Goal: Task Accomplishment & Management: Use online tool/utility

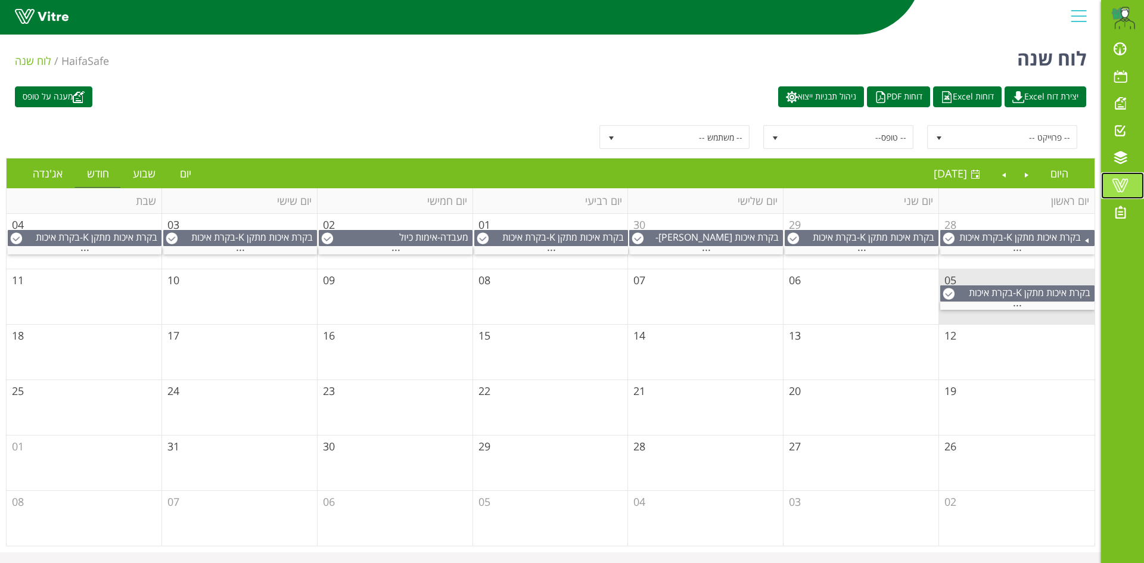
click at [1121, 178] on span at bounding box center [1120, 185] width 30 height 14
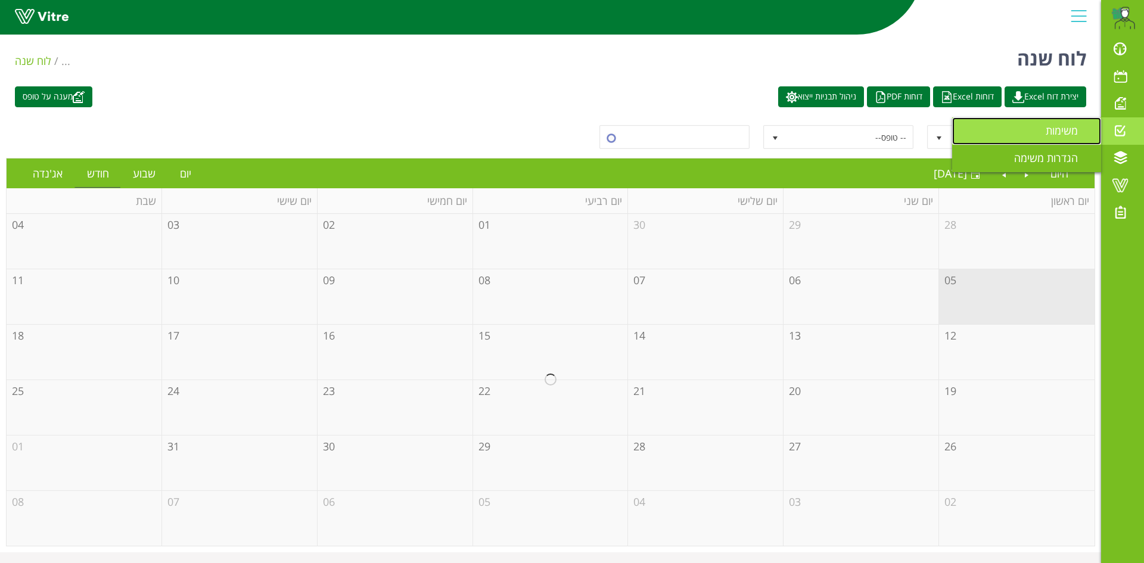
click at [1020, 128] on link "משימות" at bounding box center [1026, 130] width 149 height 27
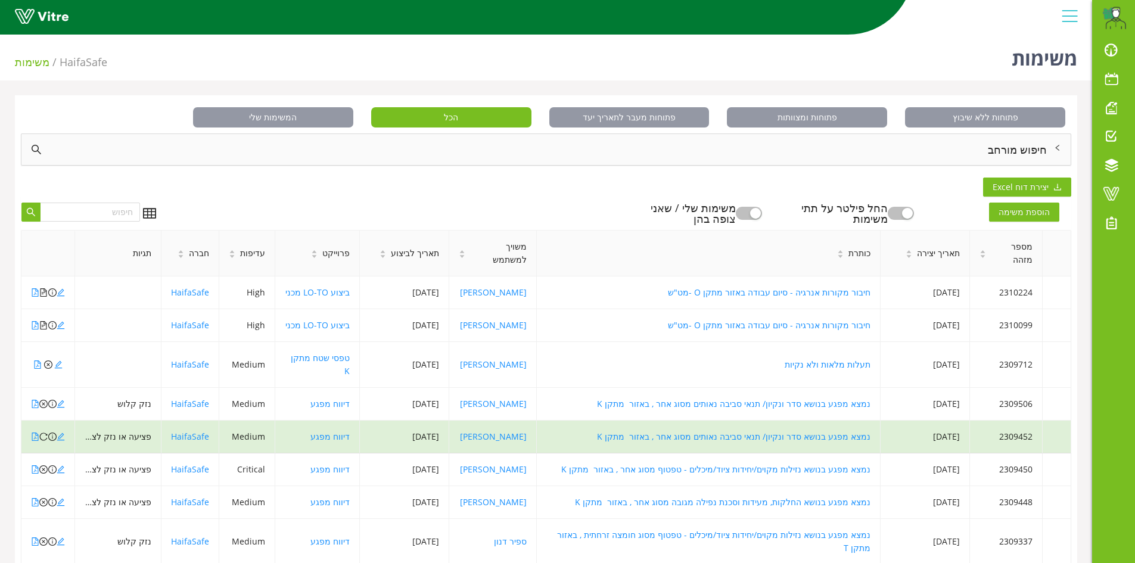
click at [1005, 140] on div "חיפוש מורחב" at bounding box center [545, 149] width 1049 height 31
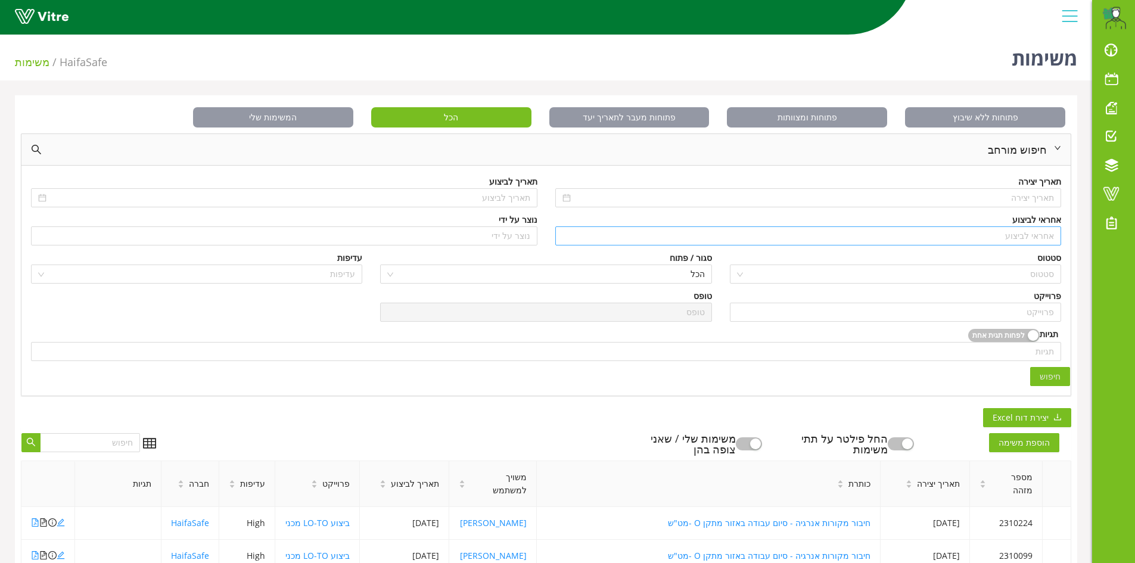
click at [1042, 233] on input "search" at bounding box center [808, 236] width 492 height 18
type input "n"
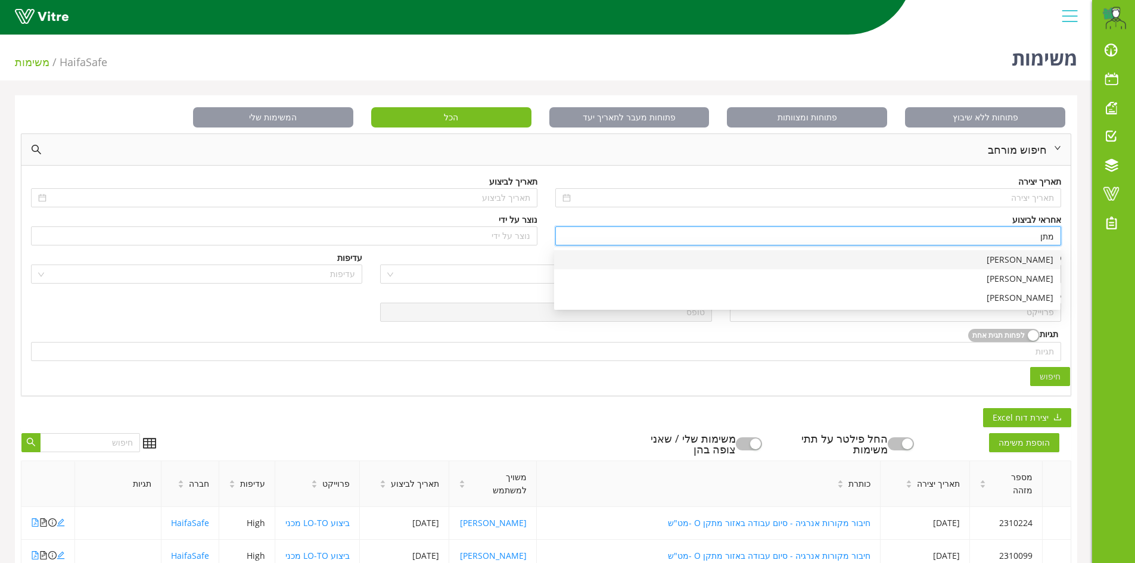
click at [1040, 255] on div "[PERSON_NAME]" at bounding box center [807, 259] width 492 height 13
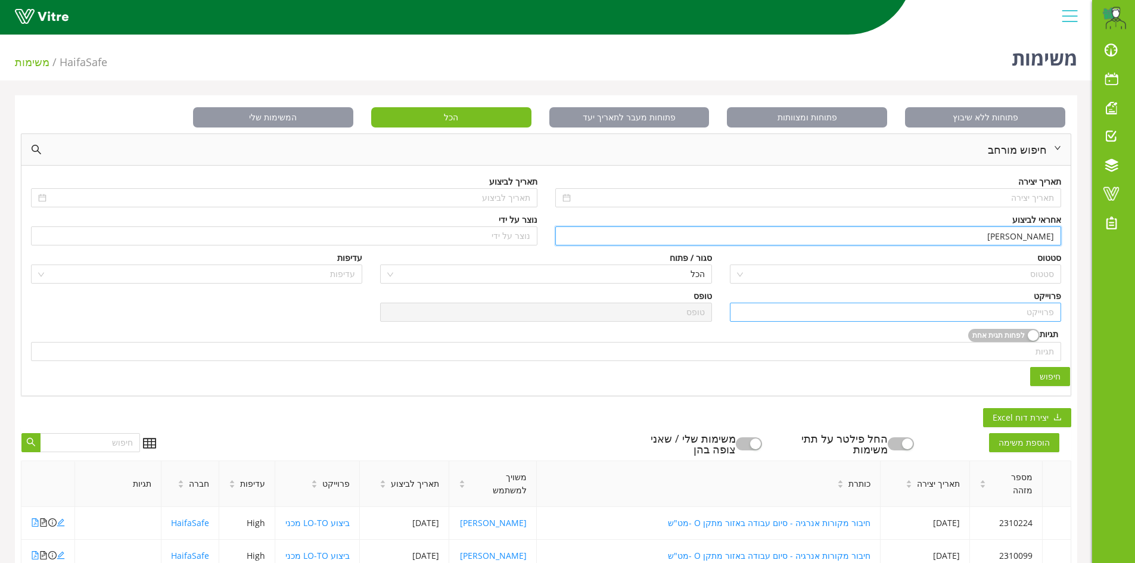
type input "[PERSON_NAME]"
click at [1044, 312] on input "search" at bounding box center [895, 312] width 317 height 18
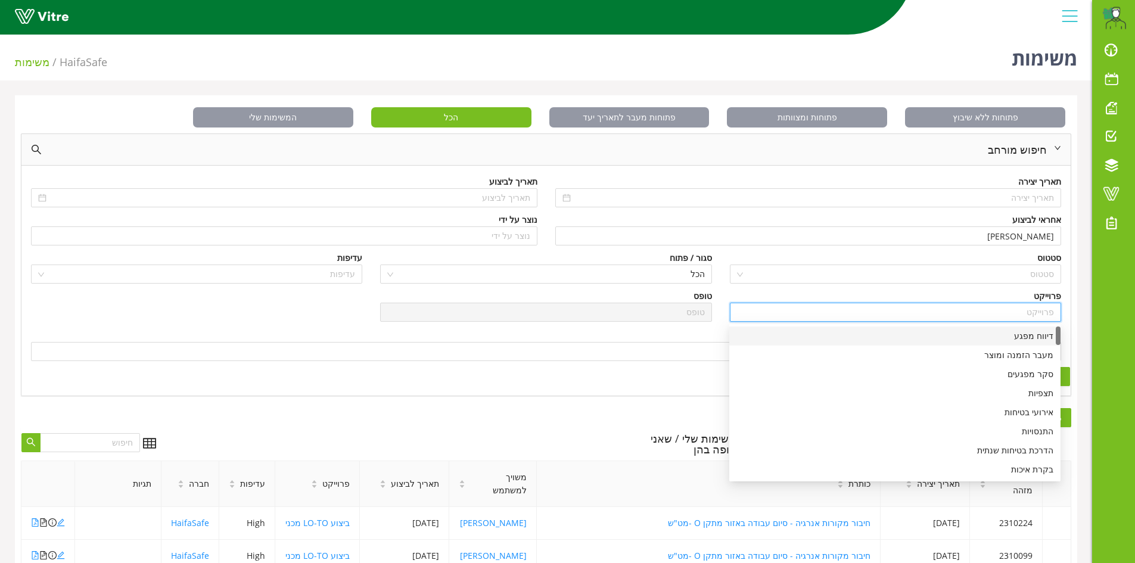
click at [1035, 332] on div "דיווח מפגע" at bounding box center [894, 335] width 317 height 13
type input "דיווח מפגע"
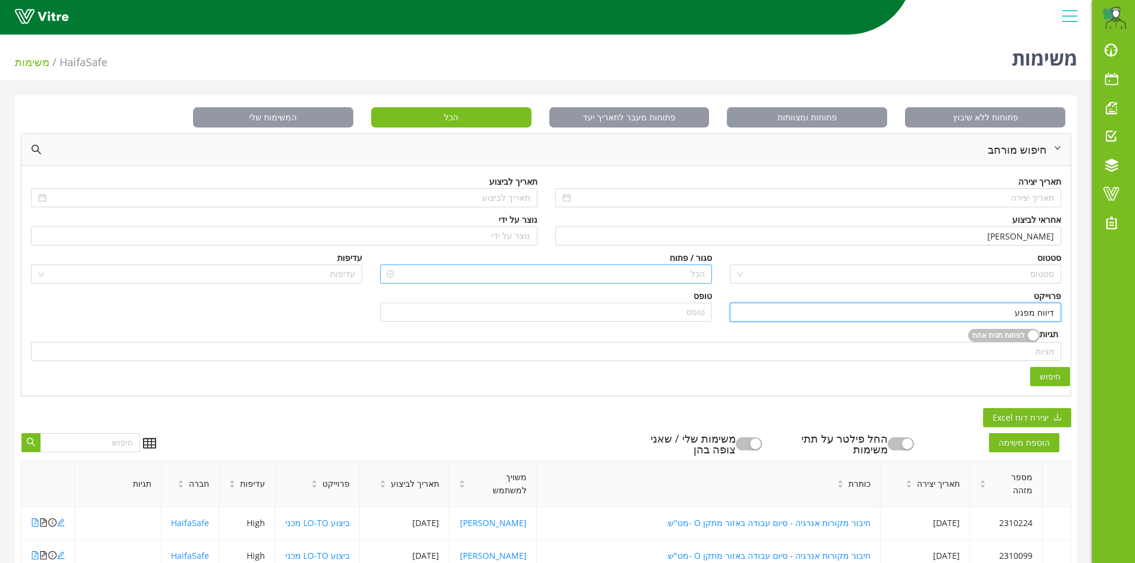
click at [703, 274] on span "הכל" at bounding box center [545, 274] width 317 height 18
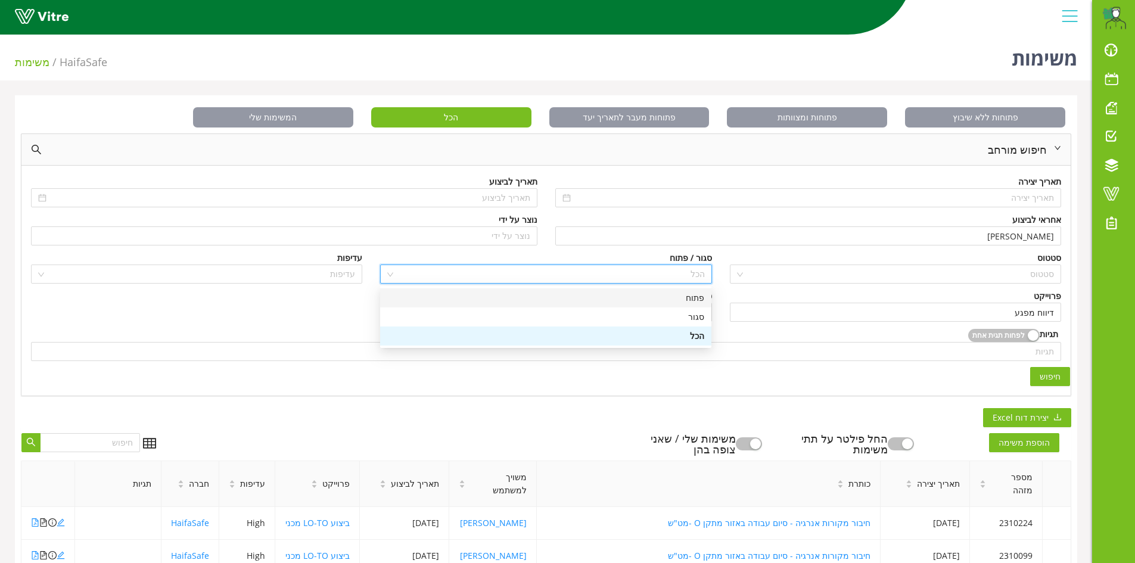
click at [700, 295] on div "פתוח" at bounding box center [545, 297] width 317 height 13
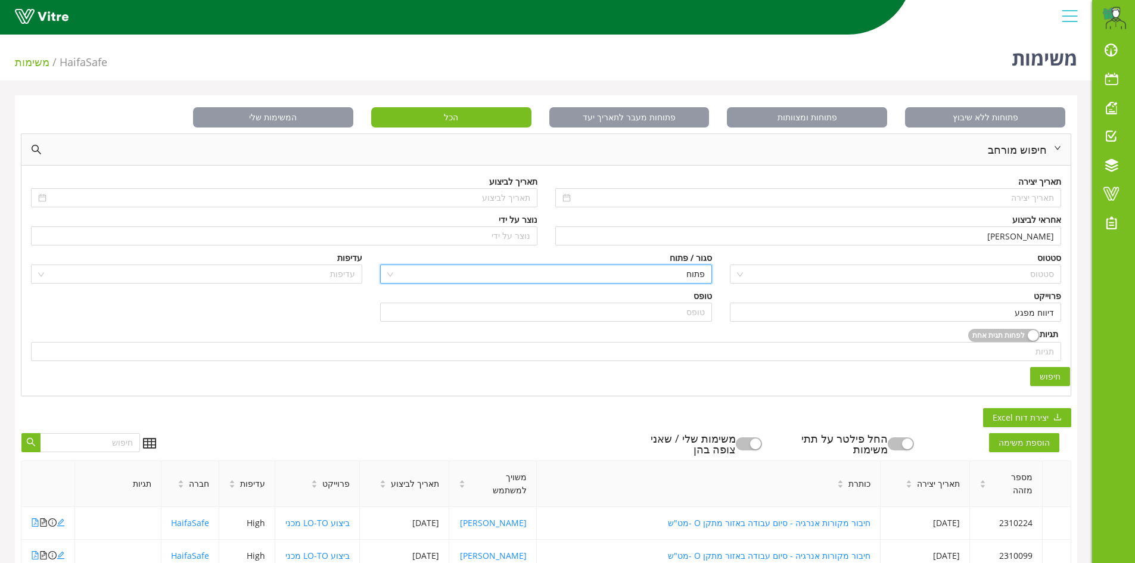
click at [1047, 381] on span "חיפוש" at bounding box center [1049, 376] width 21 height 13
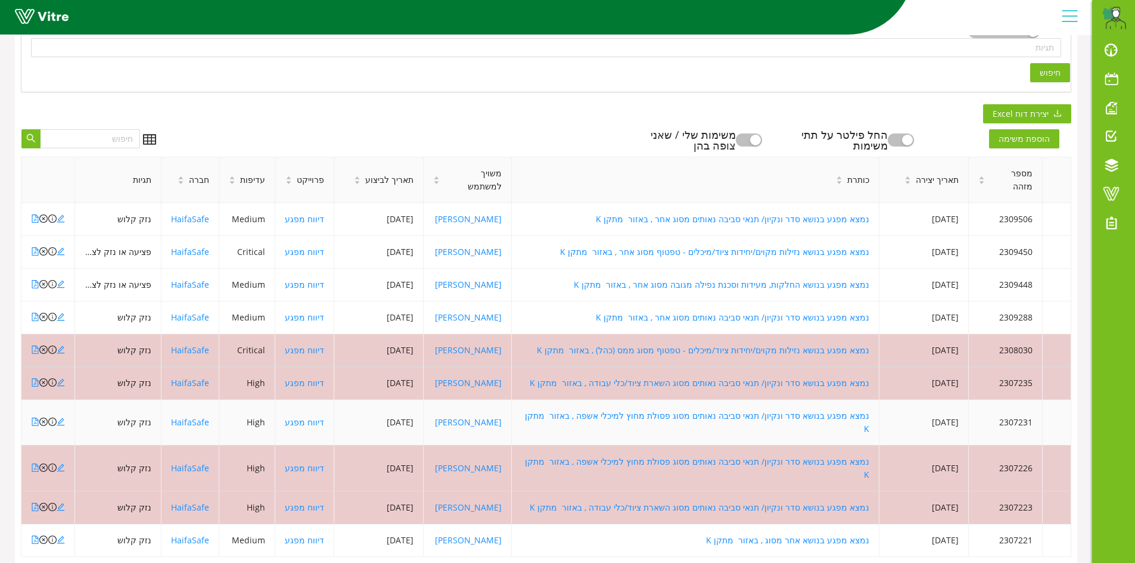
scroll to position [323, 0]
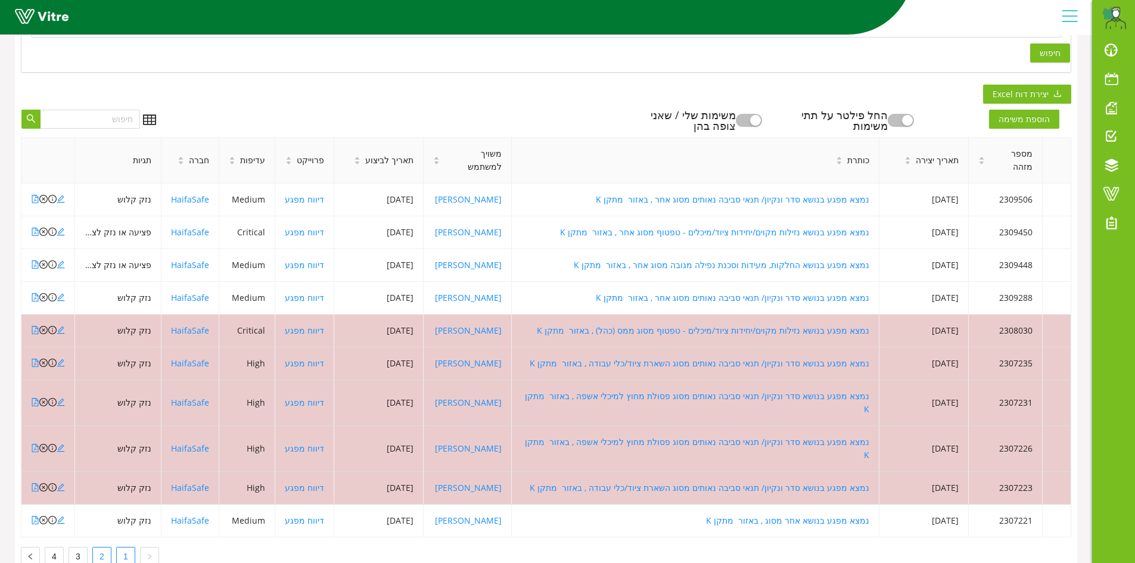
click at [100, 547] on link "2" at bounding box center [102, 556] width 18 height 18
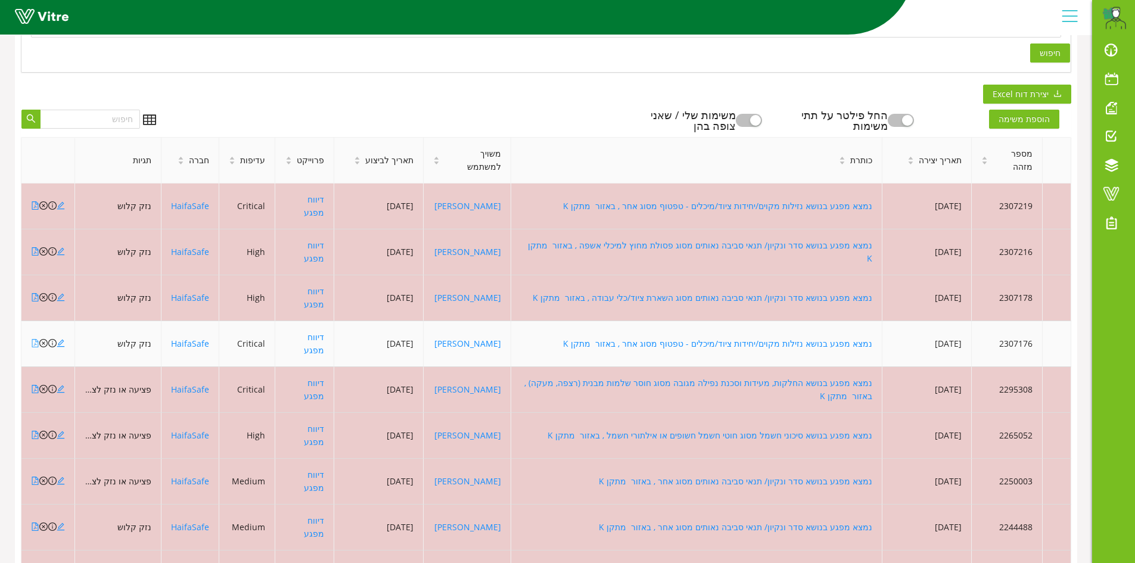
click at [33, 339] on icon "file-pdf" at bounding box center [35, 343] width 8 height 8
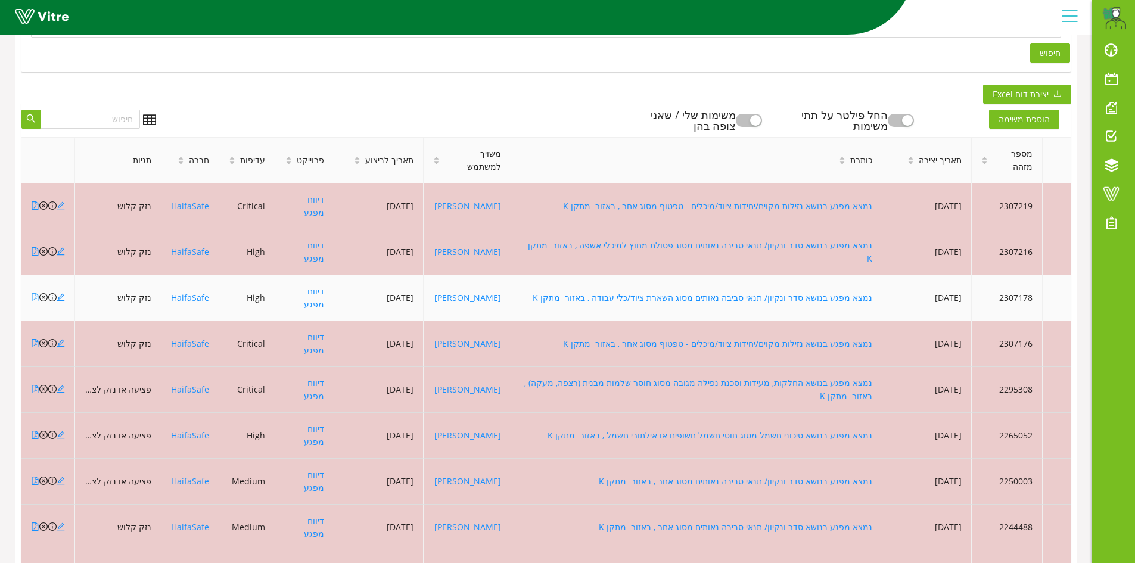
click at [36, 293] on icon "file-pdf" at bounding box center [35, 297] width 7 height 8
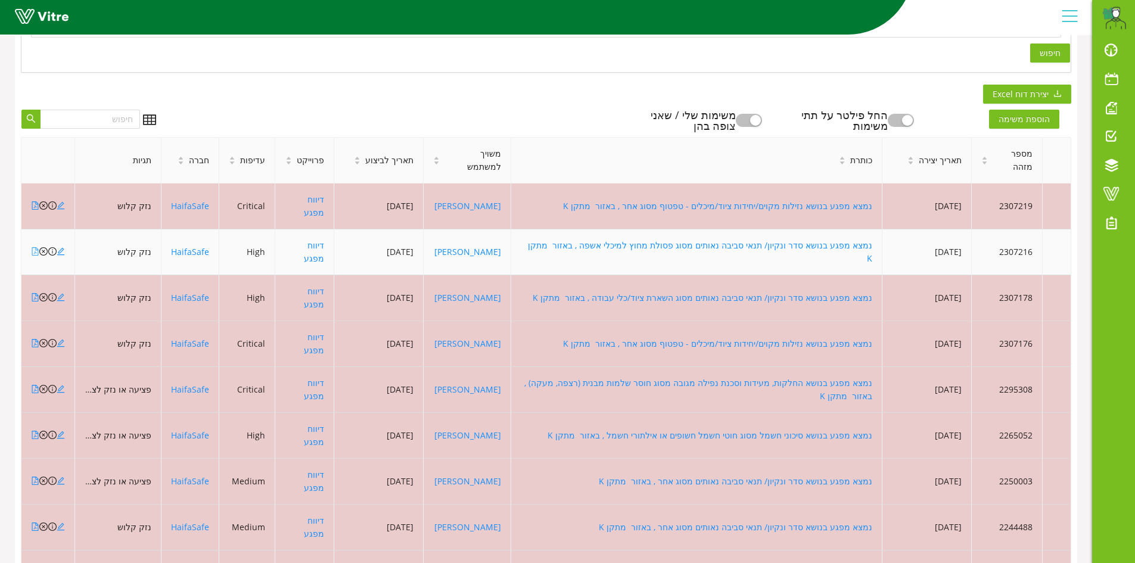
click at [32, 247] on icon "file-pdf" at bounding box center [35, 251] width 7 height 8
click at [43, 247] on icon "close-circle" at bounding box center [43, 251] width 8 height 8
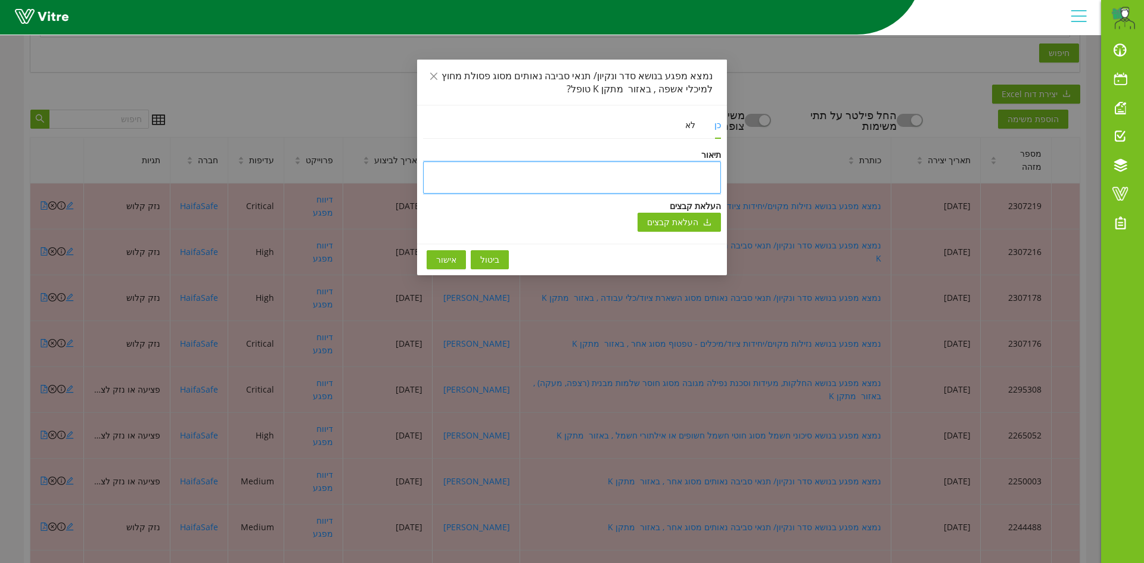
click at [712, 171] on textarea at bounding box center [572, 177] width 298 height 32
type textarea "מ"
type textarea "מפ"
type textarea "מפג"
type textarea "מפגע"
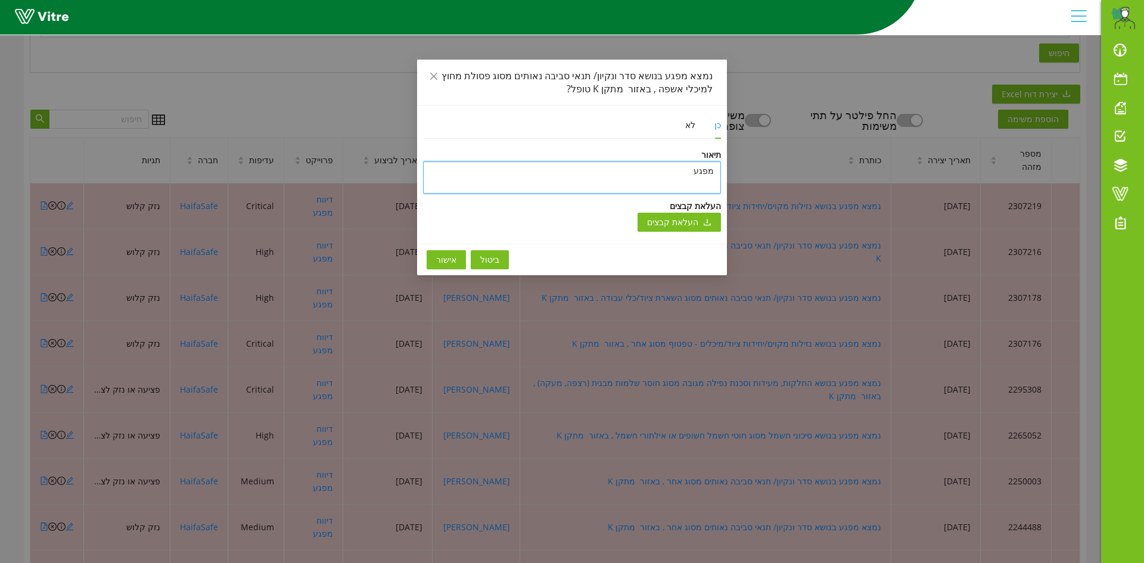
type textarea "מפגע"
type textarea "מפגע ט"
type textarea "מפגע טו"
type textarea "מפגע טופ"
type textarea "מפגע טופל"
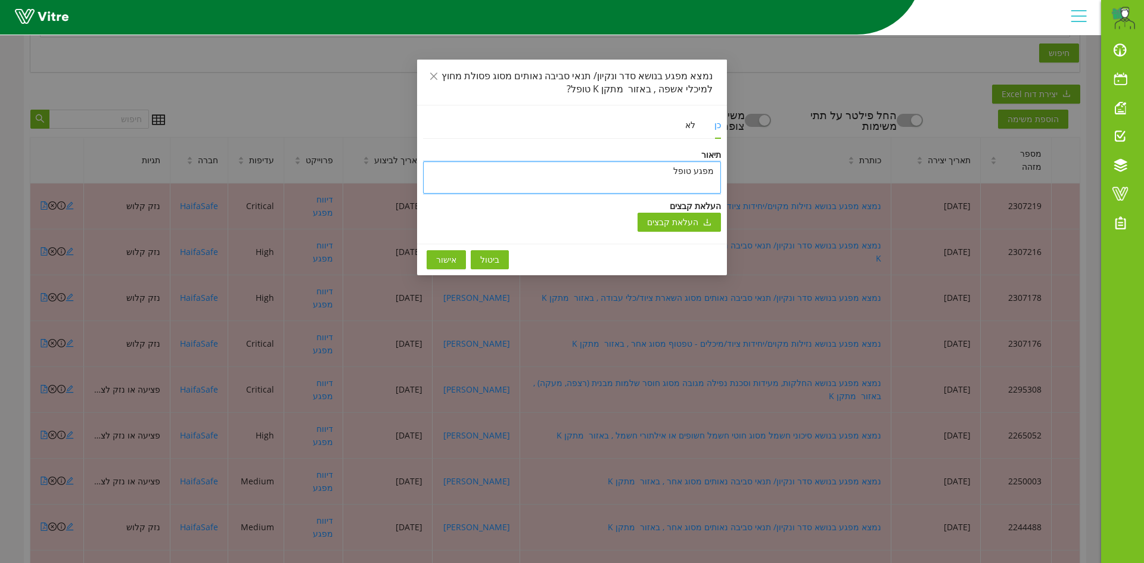
type textarea "מפגע טופל"
type textarea "מפגע טופל ו"
type textarea "מפגע טופל ונ"
type textarea "מפגע טופל ונס"
type textarea "מפגע טופל ונסג"
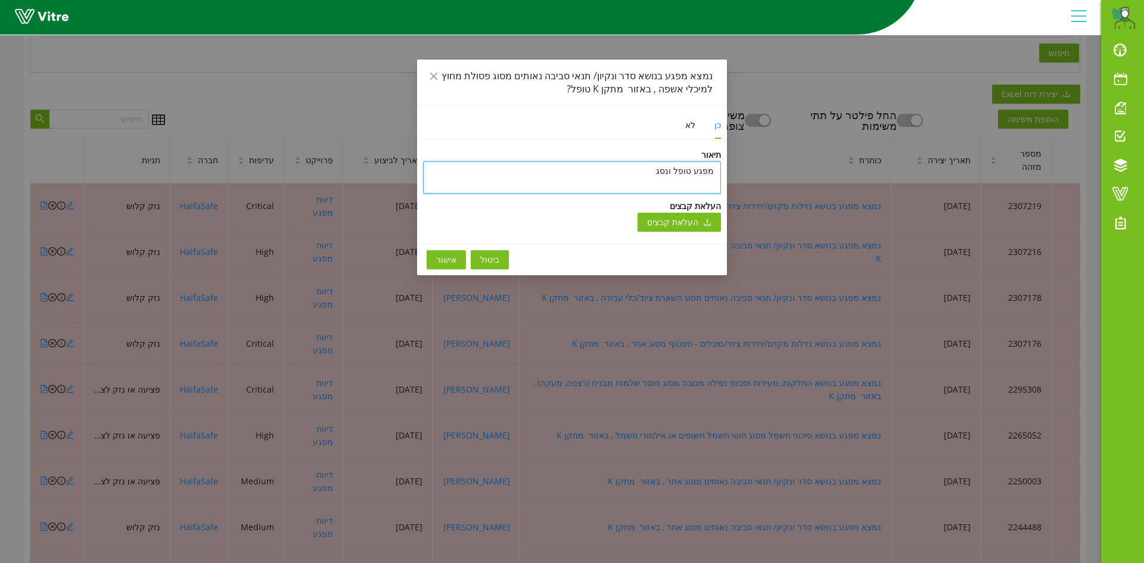
type textarea "מפגע טופל ונסגר"
type textarea "מפגע טופל ונסגר ב"
type textarea "מפגע טופל ונסגר בת"
type textarea "מפגע טופל ונסגר בתו"
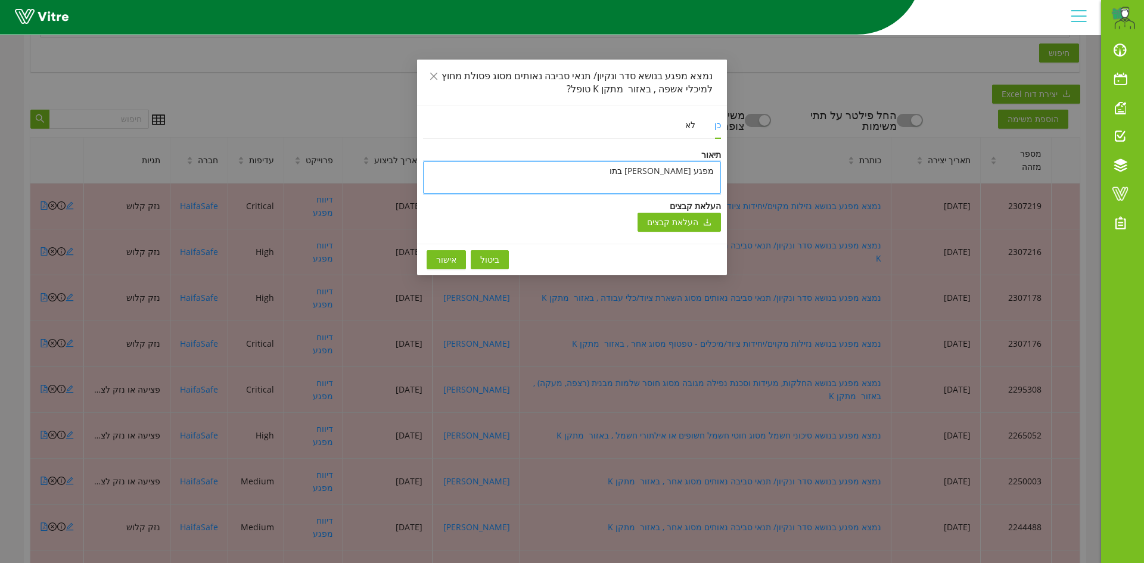
type textarea "מפגע טופל ונסגר בתוכ"
type textarea "מפגע טופל ונסגר בתוכנ"
type textarea "מפגע טופל ונסגר בתוכנה"
click at [450, 263] on span "אישור" at bounding box center [446, 259] width 20 height 13
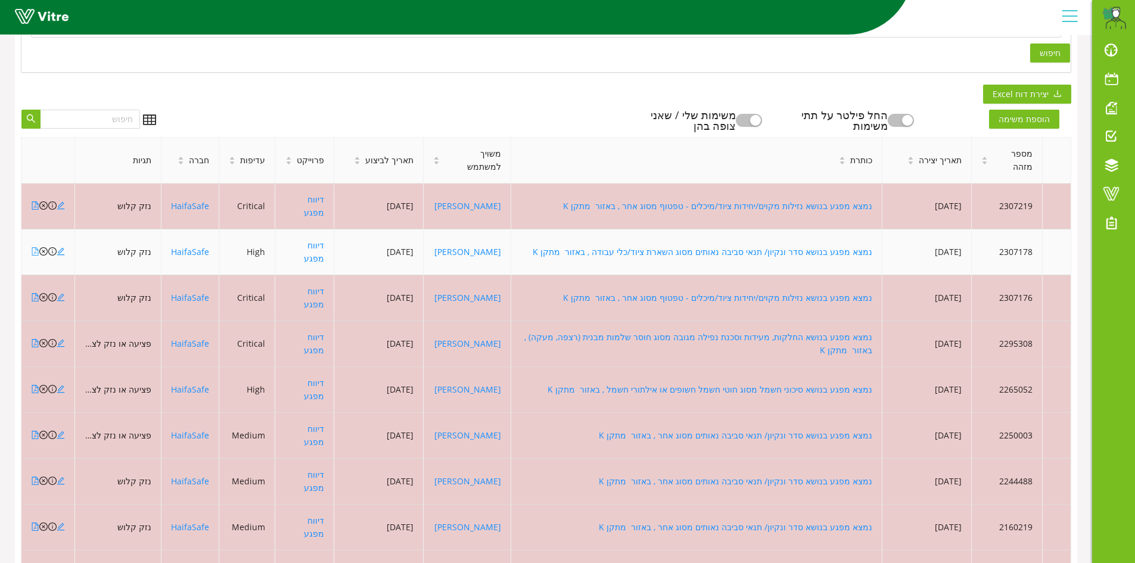
click at [33, 247] on icon "file-pdf" at bounding box center [35, 251] width 8 height 8
click at [43, 247] on icon "close-circle" at bounding box center [43, 251] width 8 height 8
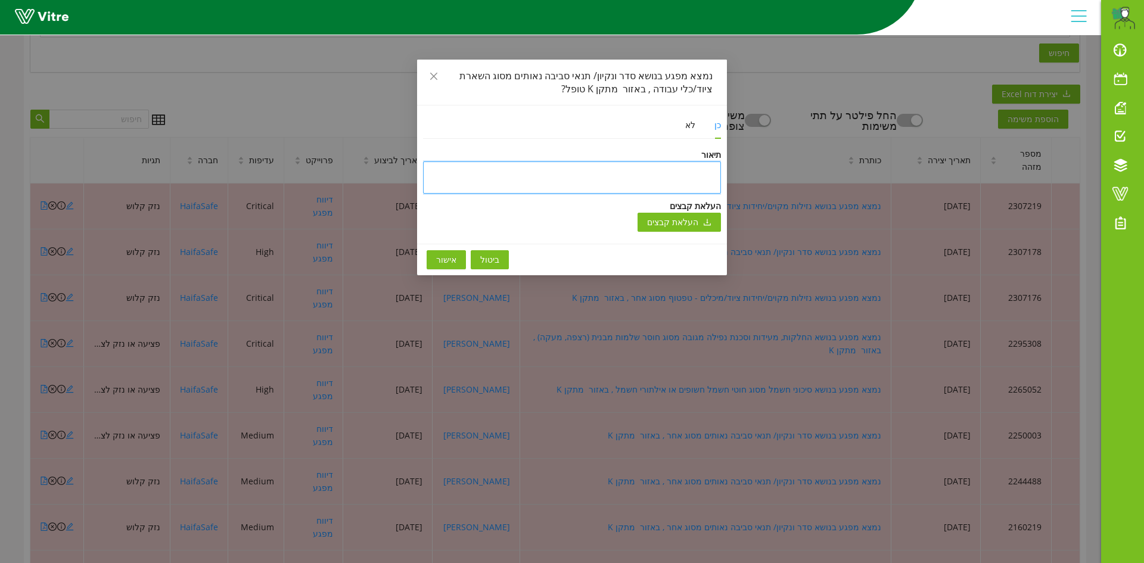
click at [718, 166] on textarea at bounding box center [572, 177] width 298 height 32
type textarea "ה"
type textarea "המ"
type textarea "המפ"
type textarea "המפג"
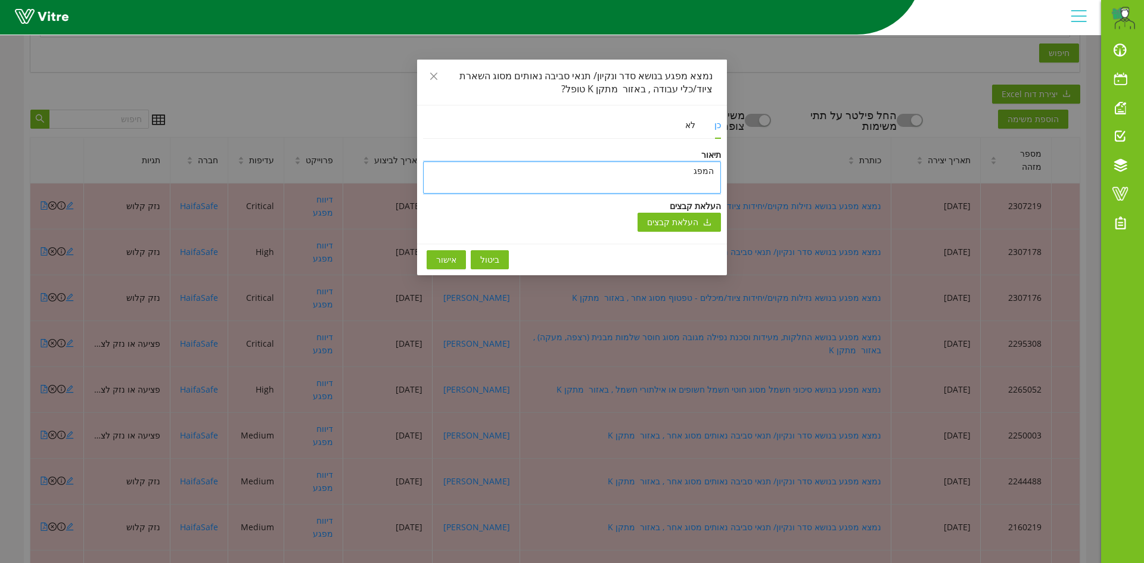
type textarea "המפגע"
type textarea "המפגע ט"
type textarea "המפגע טו"
type textarea "המפגע טופ"
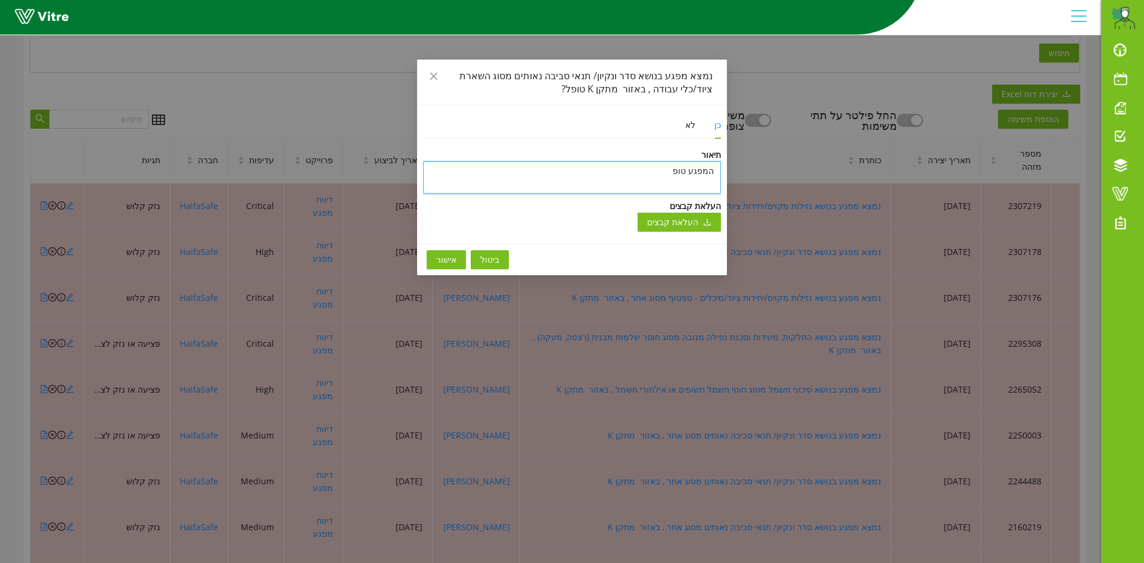
type textarea "המפגע טופל"
type textarea "המפגע טופל ו"
type textarea "המפגע טופל ונ"
type textarea "המפגע טופל ונס"
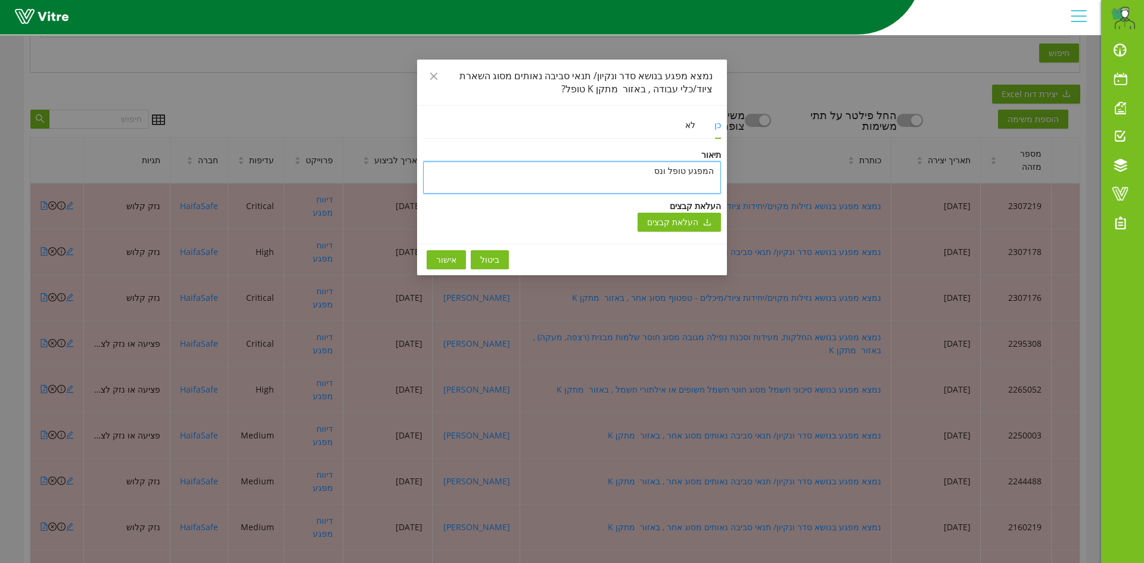
type textarea "המפגע טופל ונסג"
type textarea "המפגע טופל ונסגר"
type textarea "המפגע טופל ונסגר ב"
type textarea "המפגע טופל ונסגר בת"
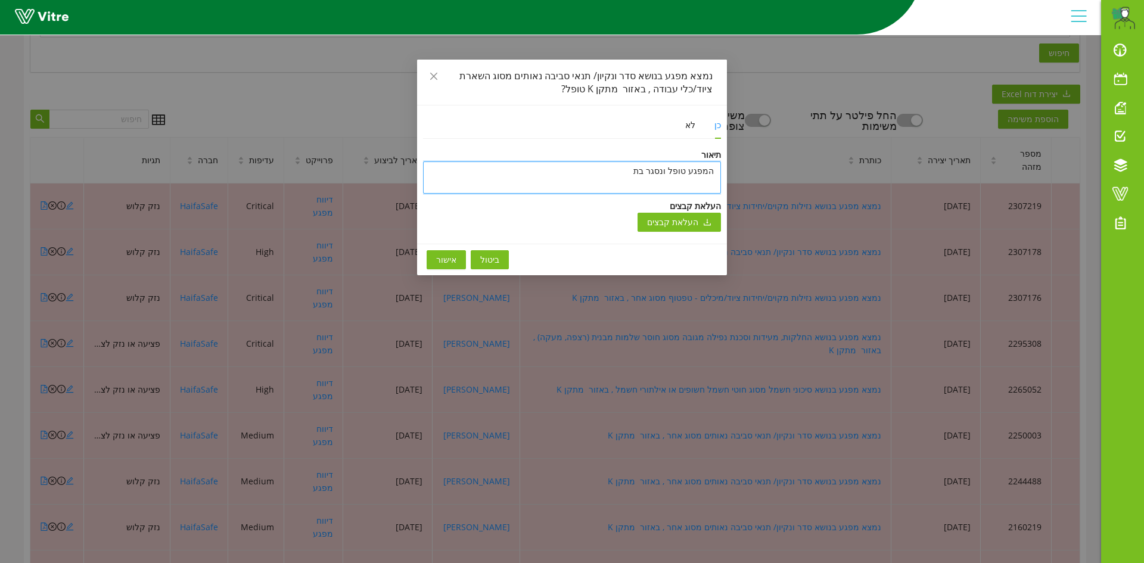
type textarea "המפגע טופל ונסגר בתו"
type textarea "המפגע טופל ונסגר בתוכ"
type textarea "המפגע טופל ונסגר בתוכנ"
type textarea "המפגע טופל ונסגר בתוכנה"
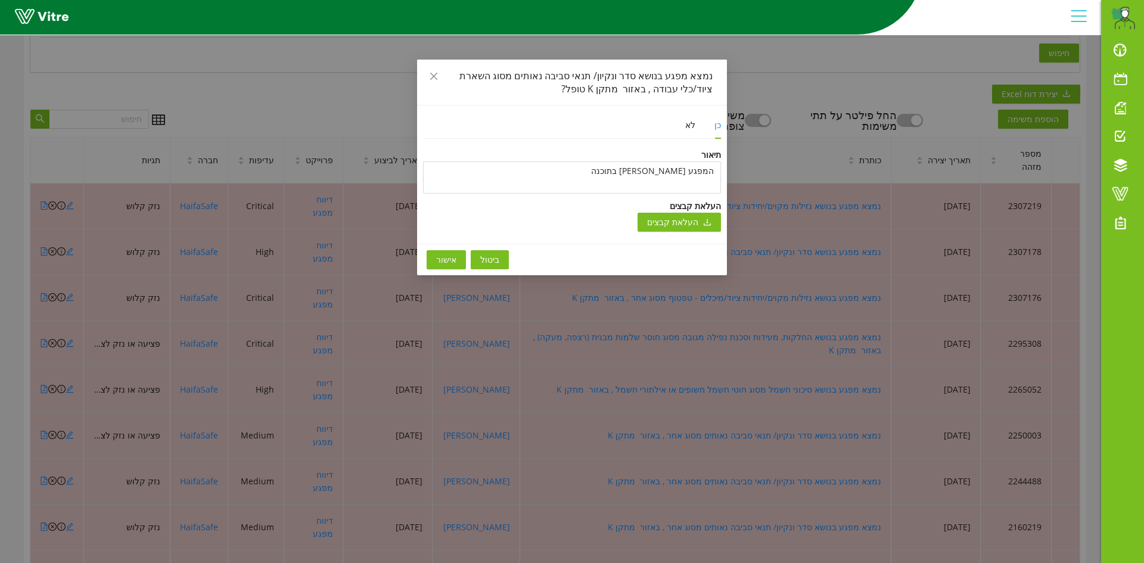
click at [447, 260] on span "אישור" at bounding box center [446, 259] width 20 height 13
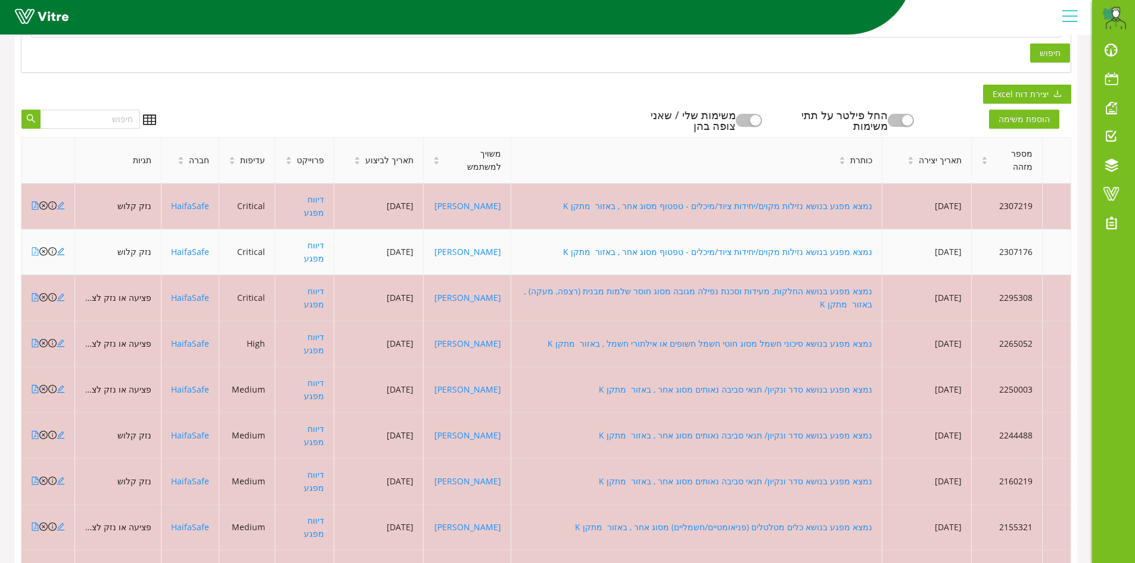
click at [35, 247] on icon "file-pdf" at bounding box center [35, 251] width 8 height 8
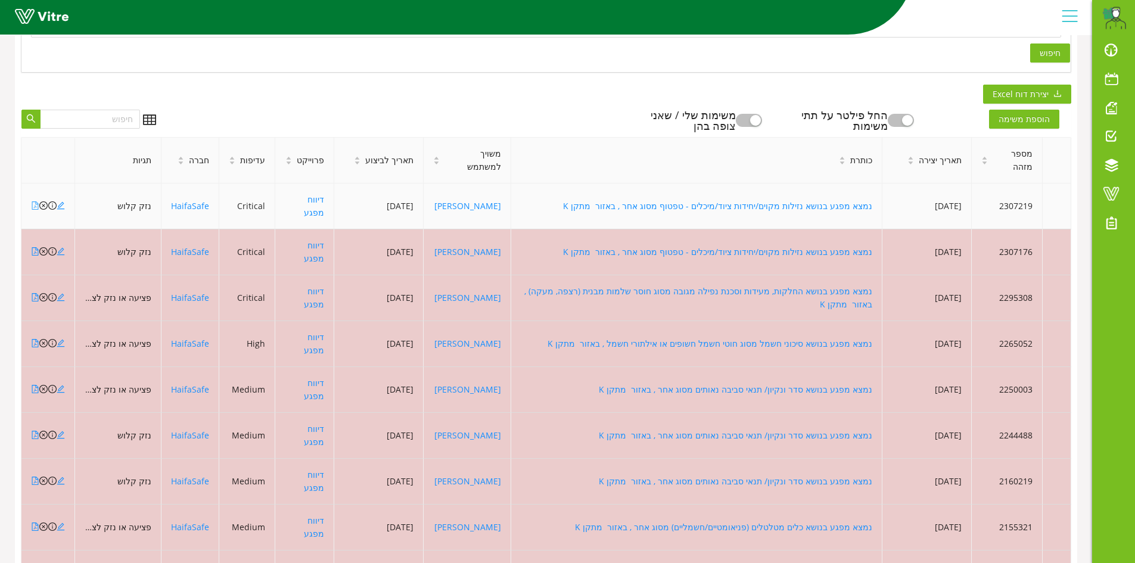
click at [38, 201] on icon "file-pdf" at bounding box center [35, 205] width 8 height 8
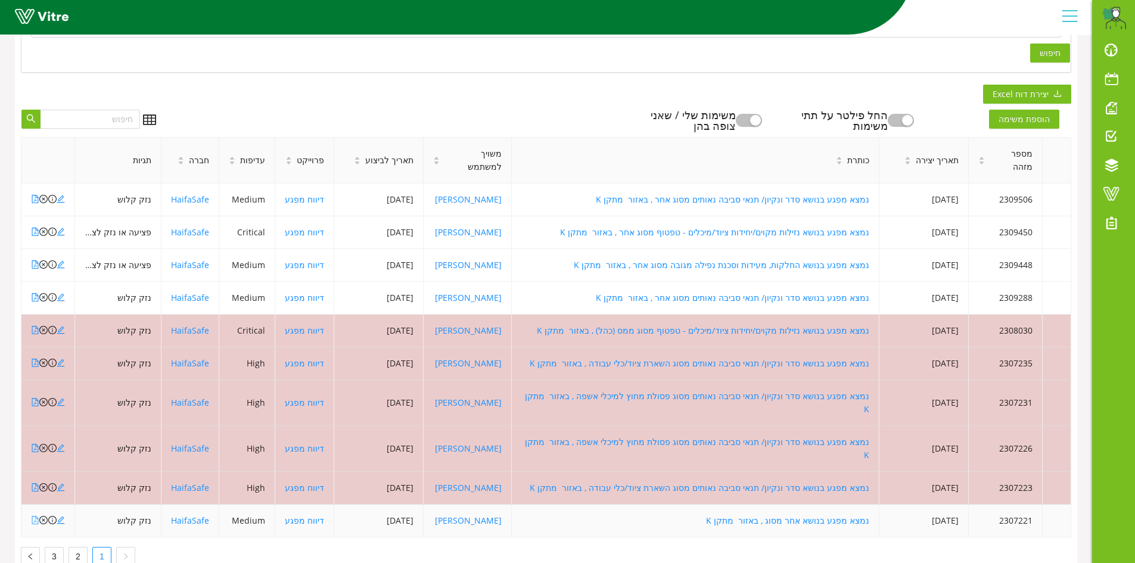
click at [35, 516] on icon "file-pdf" at bounding box center [35, 520] width 8 height 8
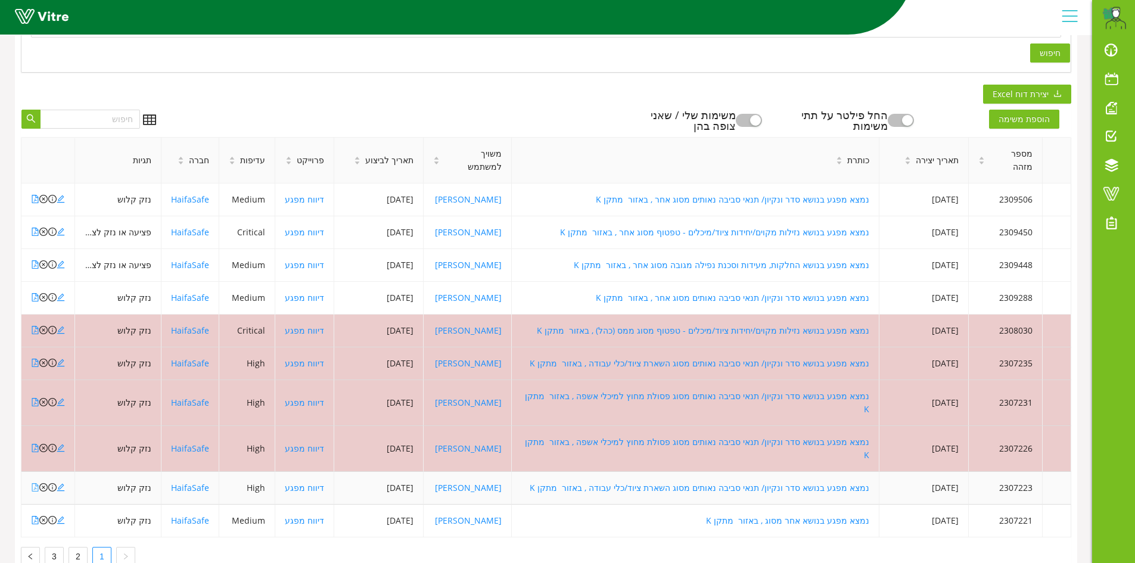
click at [34, 483] on icon "file-pdf" at bounding box center [35, 487] width 8 height 8
click at [43, 483] on icon "close-circle" at bounding box center [43, 487] width 8 height 8
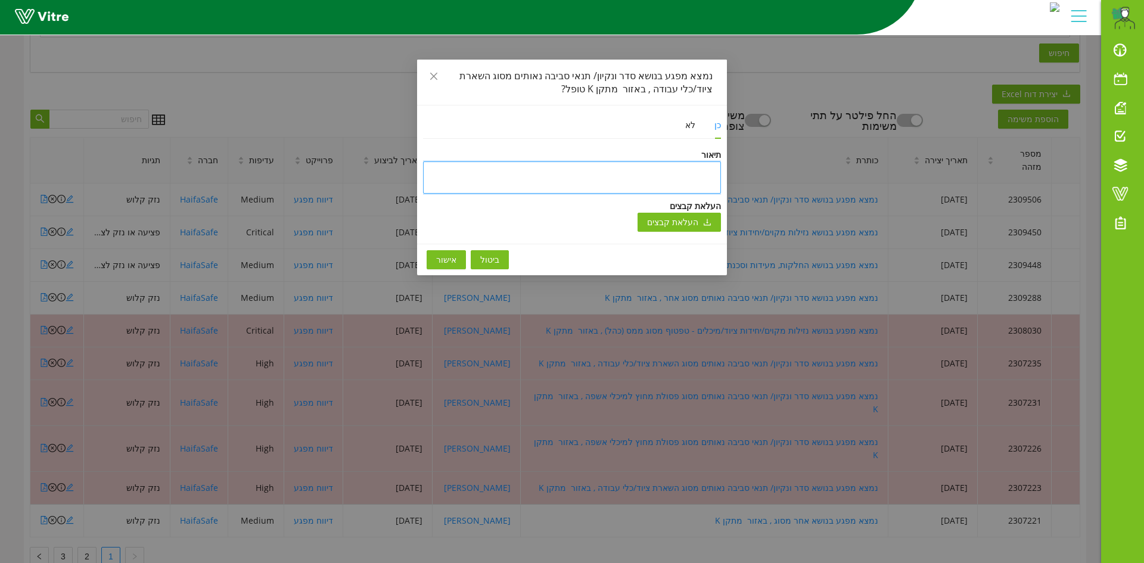
click at [695, 171] on textarea at bounding box center [572, 177] width 298 height 32
type textarea "ט"
type textarea "טו"
type textarea "טופ"
type textarea "טופל"
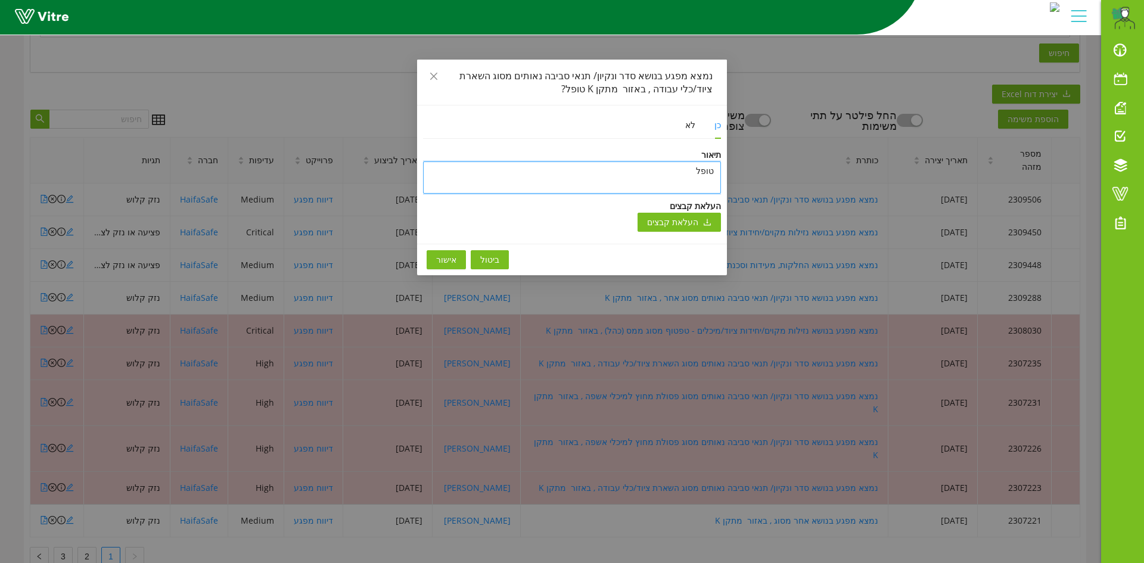
type textarea "טופל"
type textarea "טופל ו"
type textarea "טופל ונ"
type textarea "טופל ונס"
type textarea "טופל ונסג"
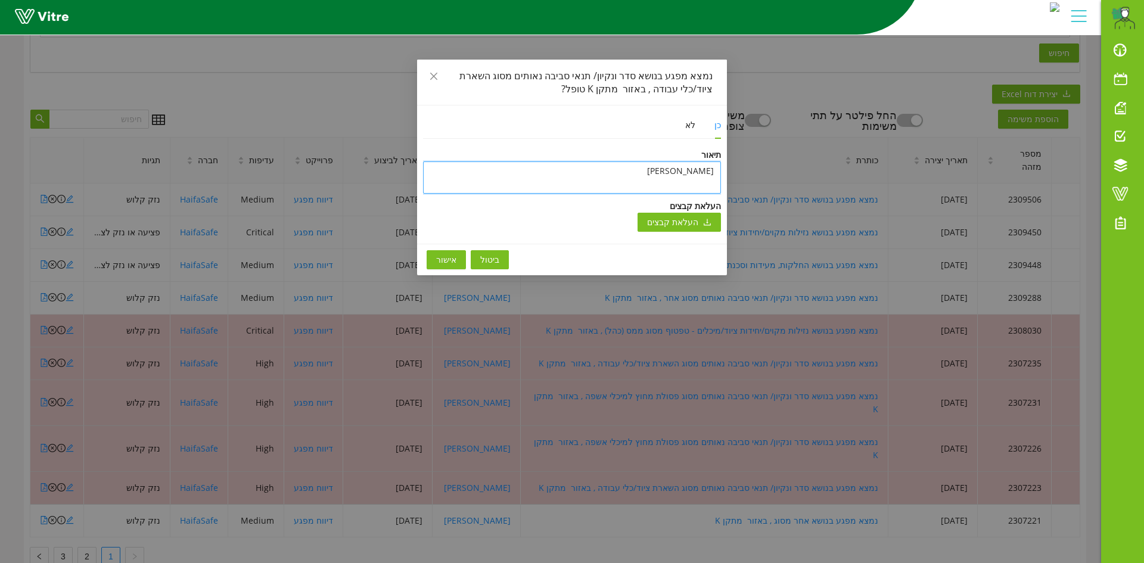
type textarea "טופל ונסגר"
type textarea "טופל ונסגר ב"
type textarea "טופל ונסגר בצ"
type textarea "טופל ונסגר ב"
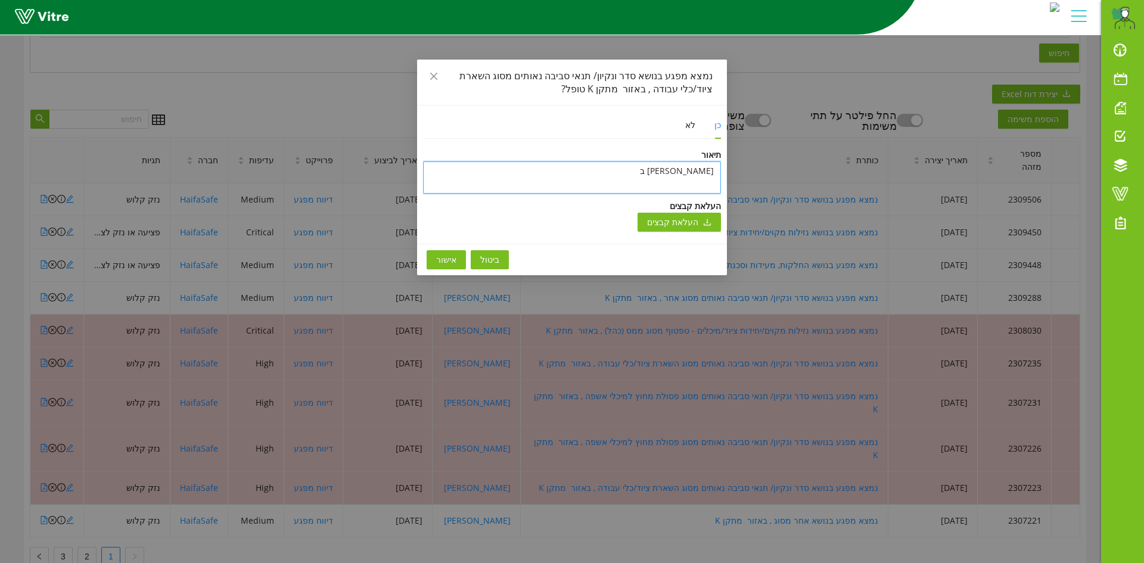
type textarea "טופל ונסגר בת"
type textarea "טופל ונסגר בתו"
type textarea "טופל ונסגר בתוכ"
type textarea "טופל ונסגר בתוכנ"
type textarea "טופל ונסגר בתוכנה"
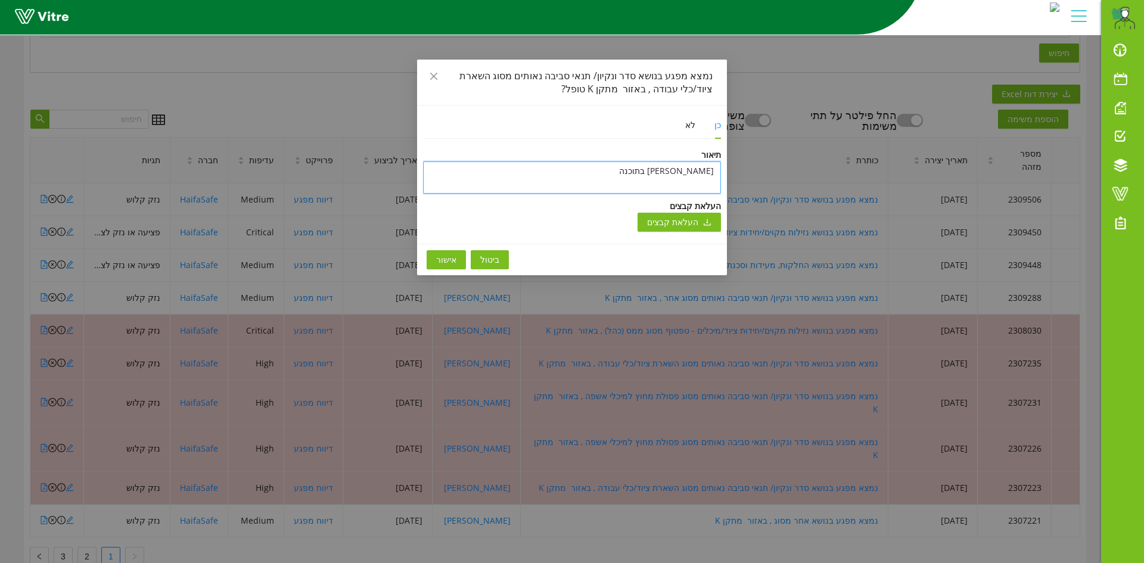
type textarea "טופל ונסגר בתוכנה"
click at [447, 263] on span "אישור" at bounding box center [446, 259] width 20 height 13
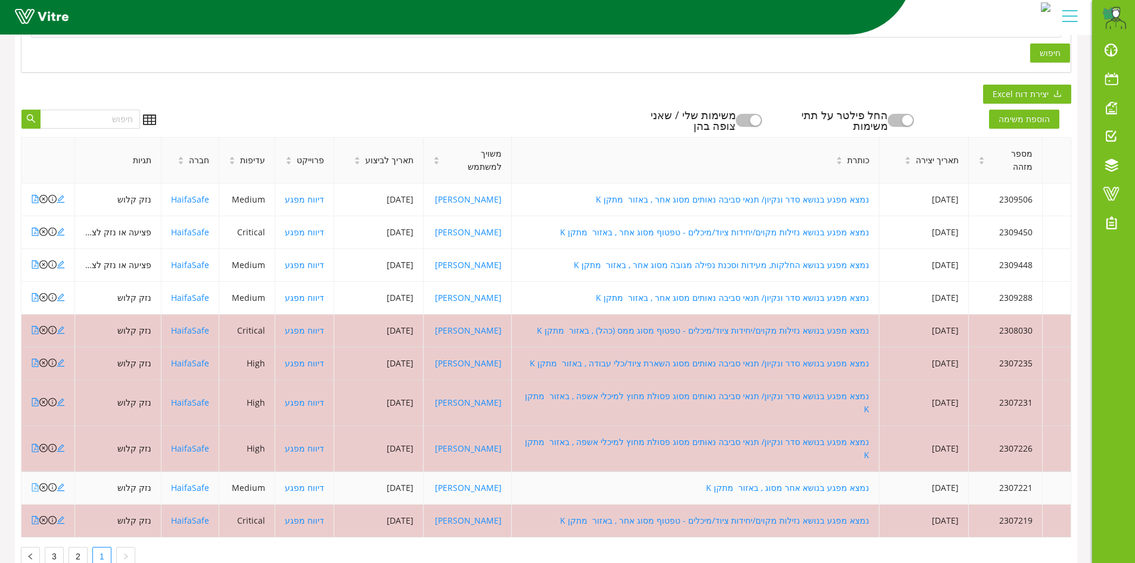
click at [35, 483] on icon "file-pdf" at bounding box center [35, 487] width 8 height 8
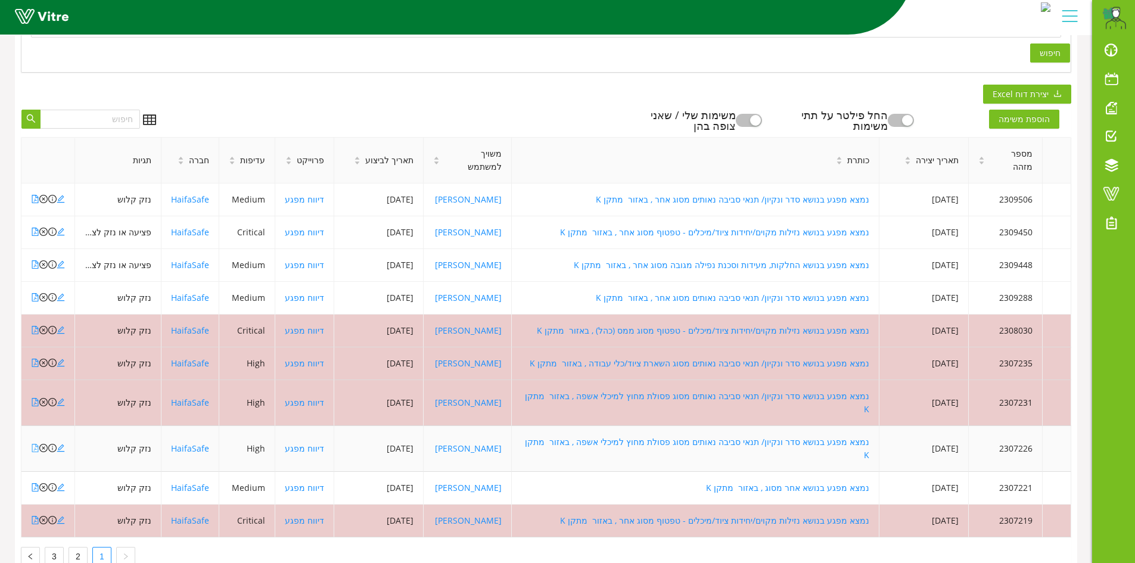
click at [36, 444] on icon "file-pdf" at bounding box center [35, 448] width 8 height 8
click at [43, 444] on icon "close-circle" at bounding box center [43, 448] width 8 height 8
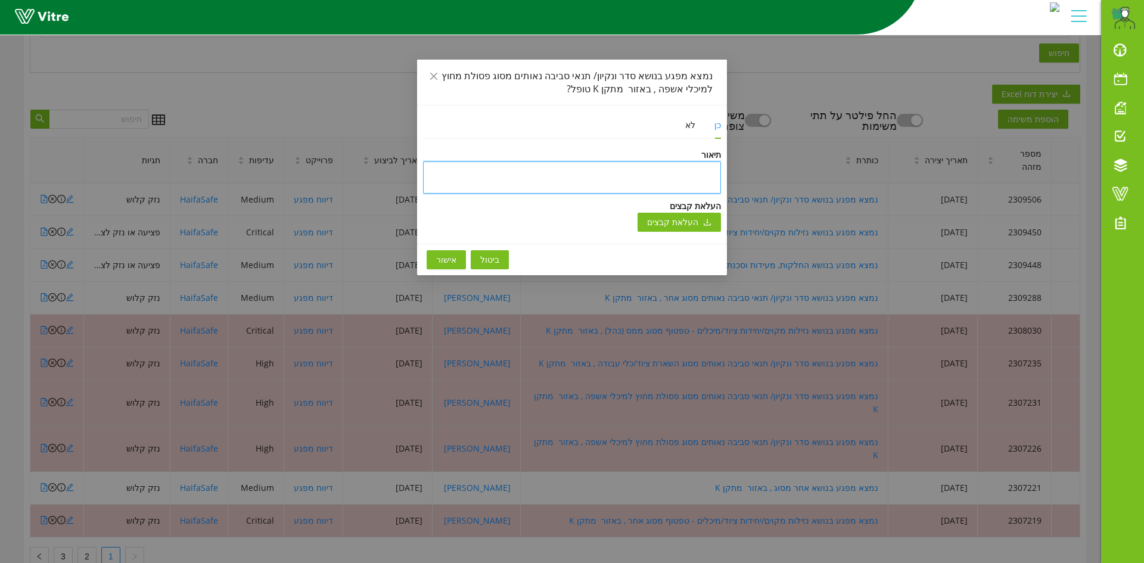
click at [709, 172] on textarea at bounding box center [572, 177] width 298 height 32
type textarea "ט"
type textarea "טי"
type textarea "טיפ"
type textarea "טיפו"
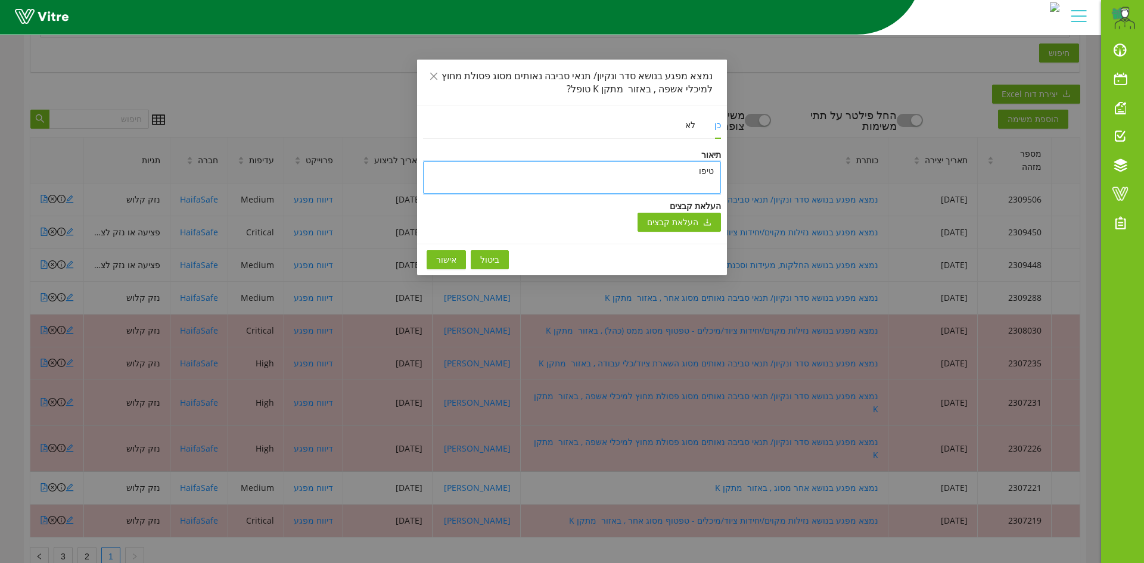
type textarea "טיפול"
type textarea "טיפו"
type textarea "טיפ"
type textarea "טי"
type textarea "ט"
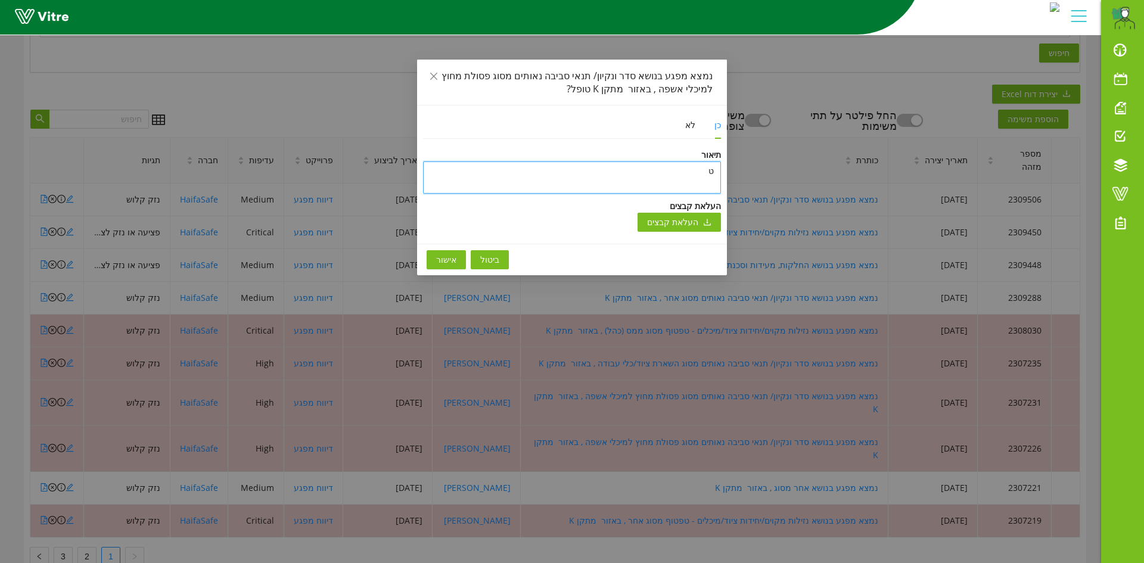
type textarea "טו"
type textarea "טופ"
type textarea "טופל"
type textarea "טופל ו"
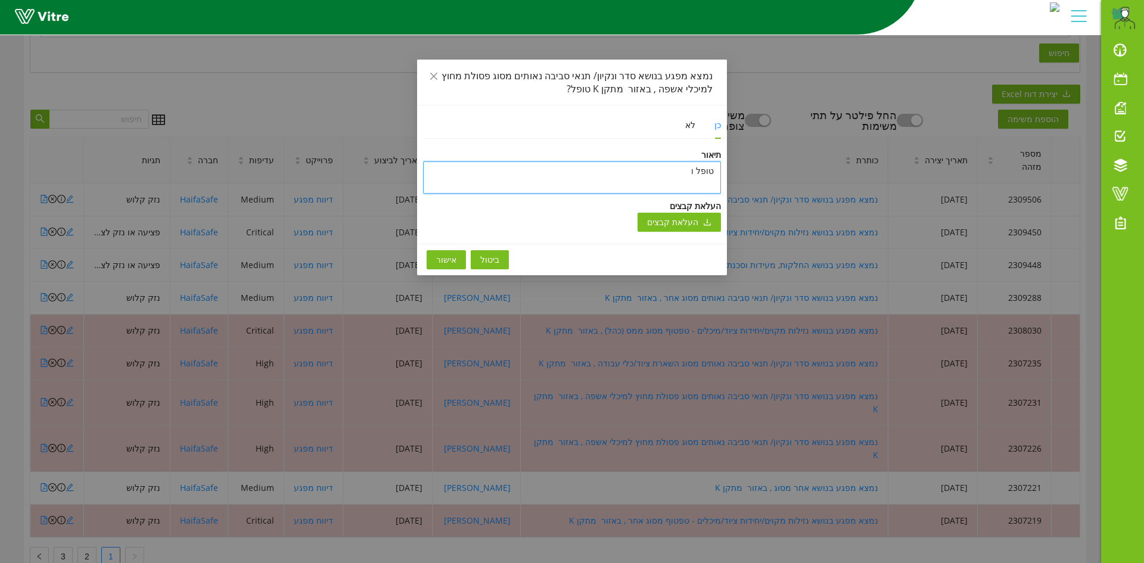
type textarea "טופל ונ"
type textarea "טופל ונס"
type textarea "טופל ונסג"
type textarea "טופל ונסגר"
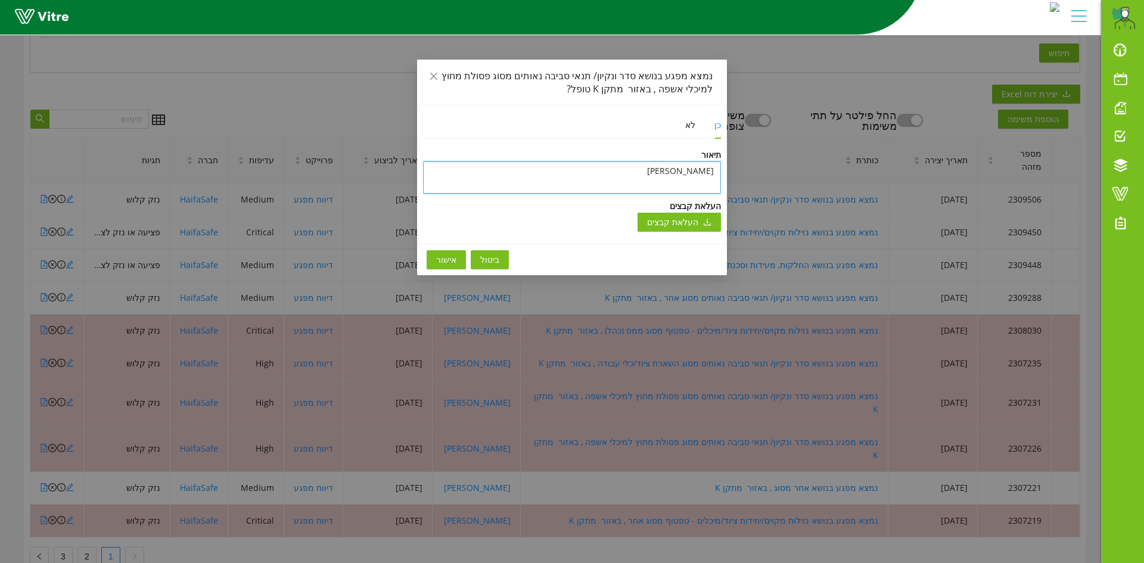
type textarea "טופל ונסגר ב"
type textarea "טופל ונסגר בת"
type textarea "טופל ונסגר בתו"
type textarea "טופל ונסגר בתוכ"
type textarea "טופל ונסגר בתוכנ"
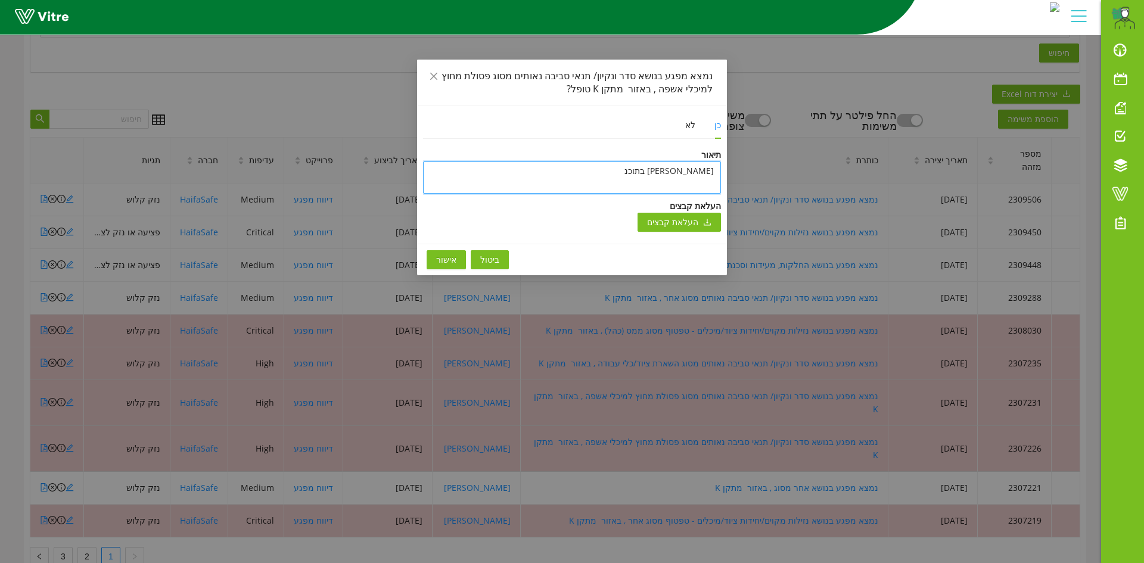
type textarea "טופל ונסגר בתוכנה"
click at [439, 257] on span "אישור" at bounding box center [446, 259] width 20 height 13
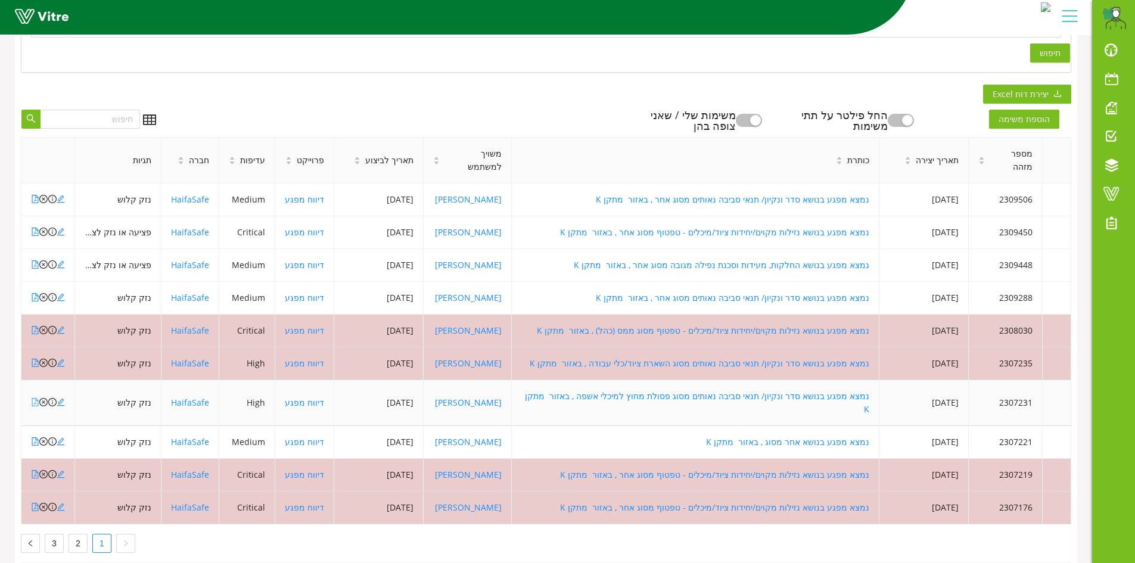
click at [35, 398] on icon "file-pdf" at bounding box center [35, 402] width 8 height 8
click at [42, 398] on icon "close-circle" at bounding box center [43, 402] width 8 height 8
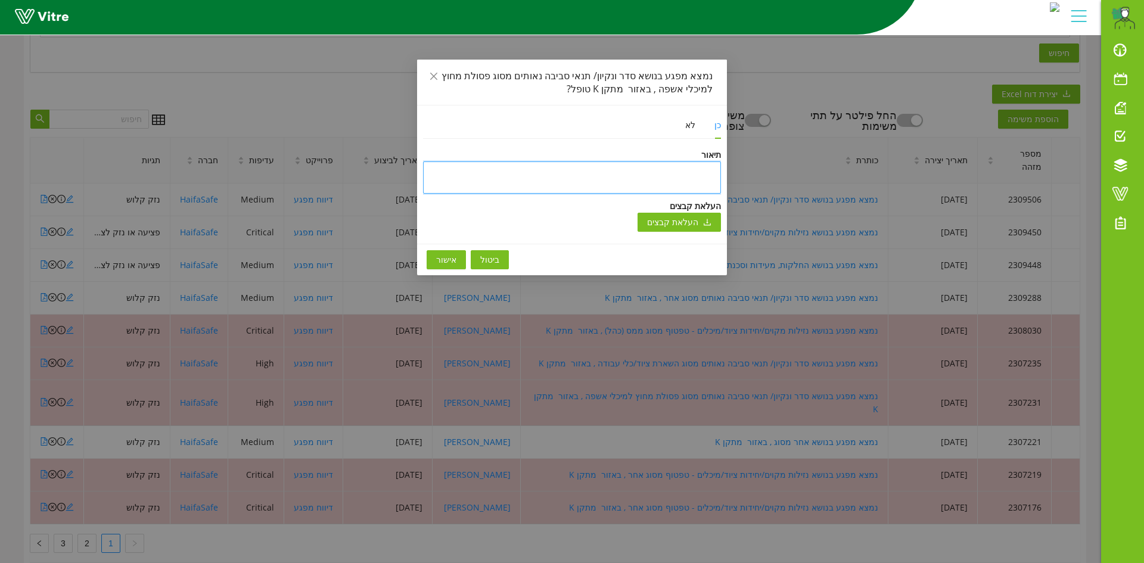
click at [715, 168] on textarea at bounding box center [572, 177] width 298 height 32
type textarea "ט"
type textarea "טו"
click at [454, 267] on button "אישור" at bounding box center [445, 259] width 39 height 19
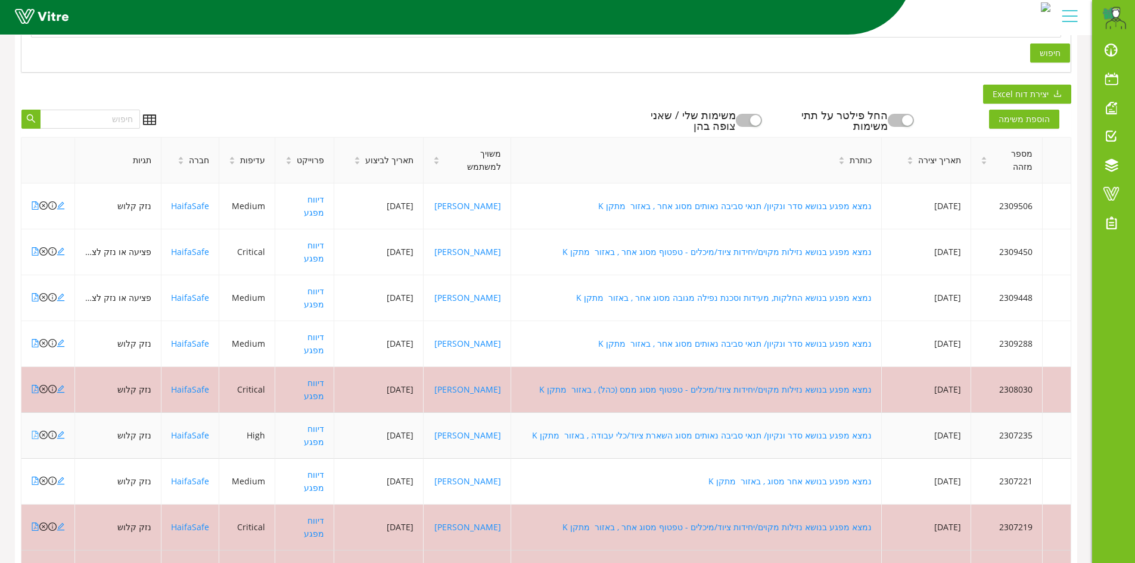
click at [35, 431] on icon "file-pdf" at bounding box center [35, 435] width 8 height 8
click at [43, 431] on icon "close-circle" at bounding box center [43, 435] width 8 height 8
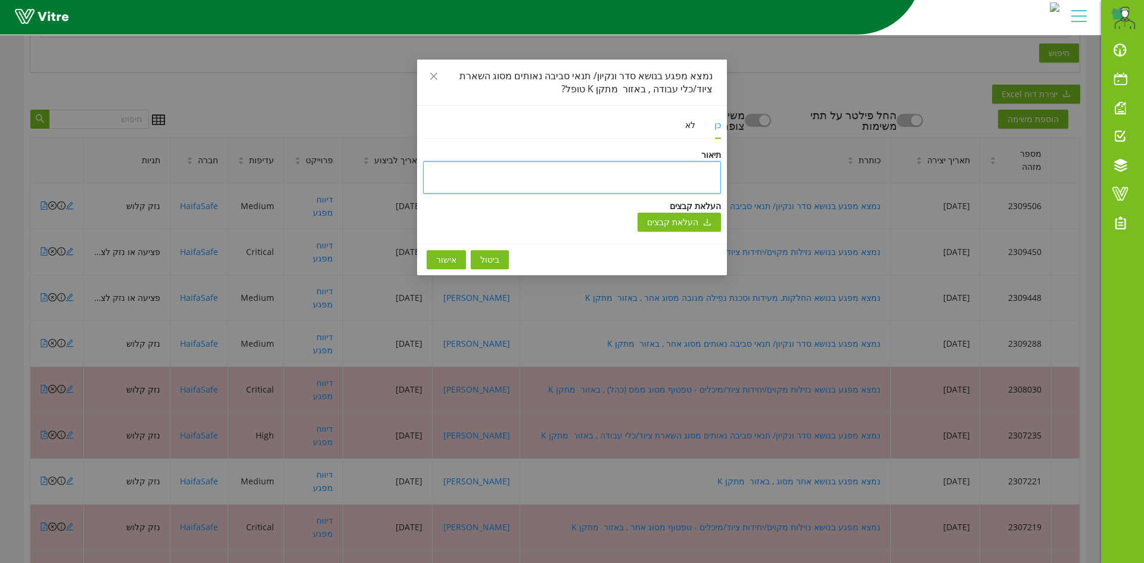
click at [715, 177] on textarea at bounding box center [572, 177] width 298 height 32
click at [448, 263] on span "אישור" at bounding box center [446, 259] width 20 height 13
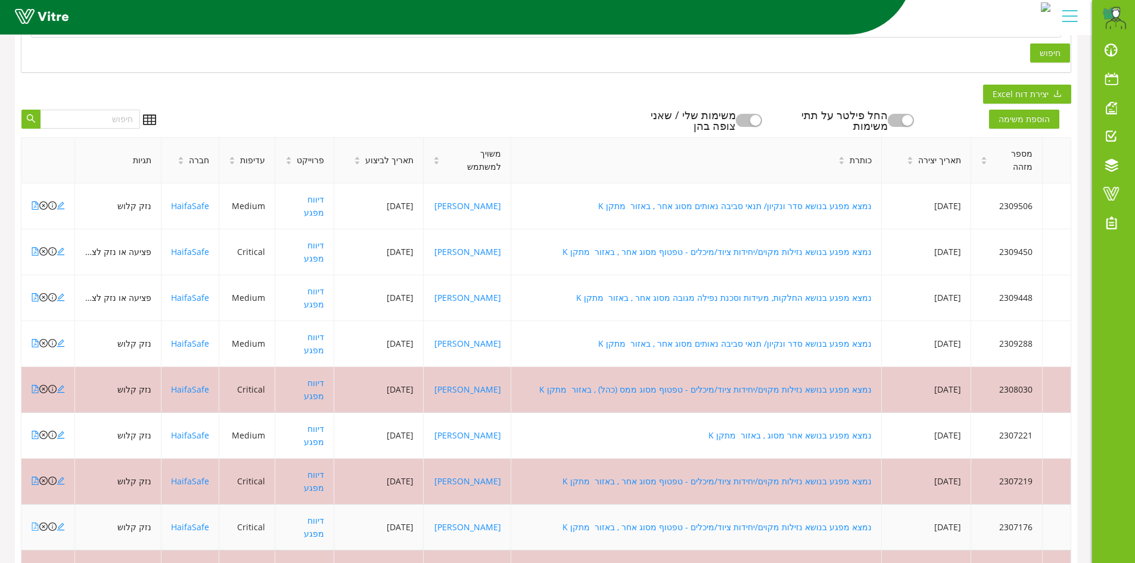
click at [38, 522] on icon "file-pdf" at bounding box center [35, 526] width 8 height 8
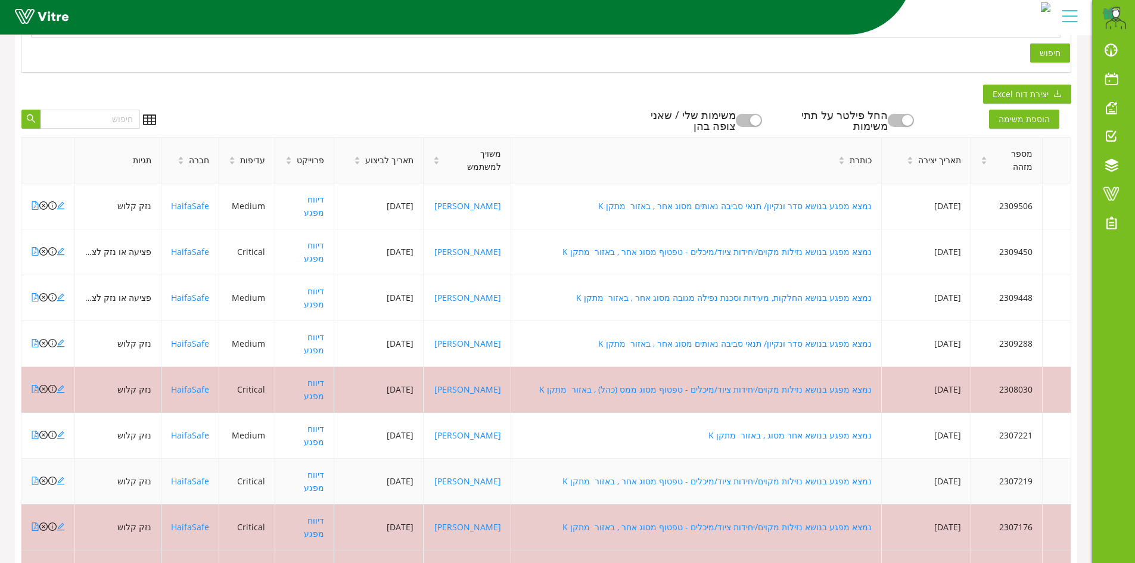
click at [38, 477] on icon "file-pdf" at bounding box center [35, 481] width 8 height 8
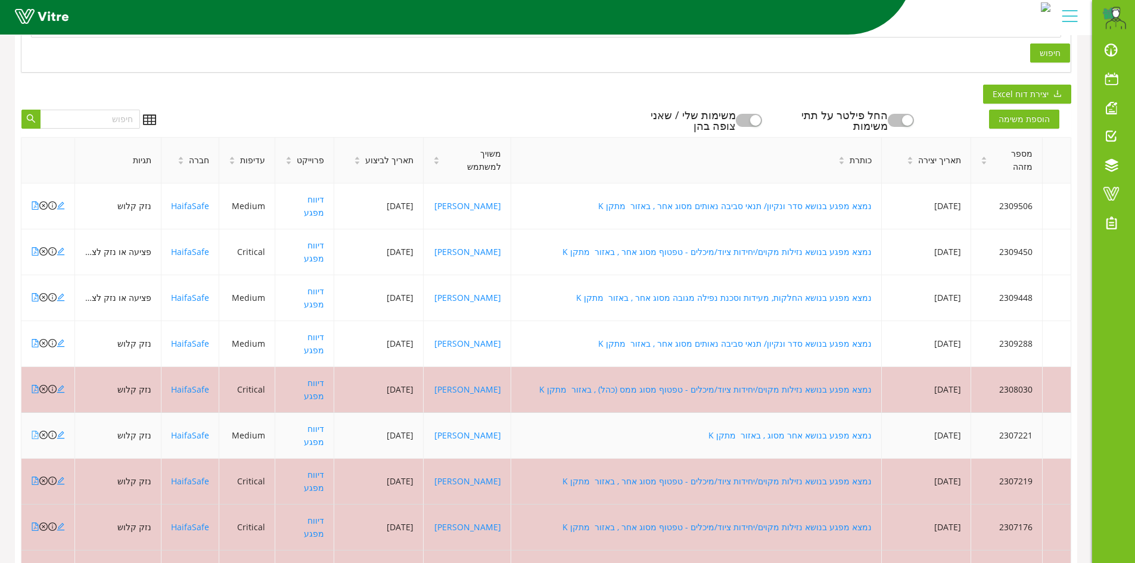
click at [37, 431] on icon "file-pdf" at bounding box center [35, 435] width 8 height 8
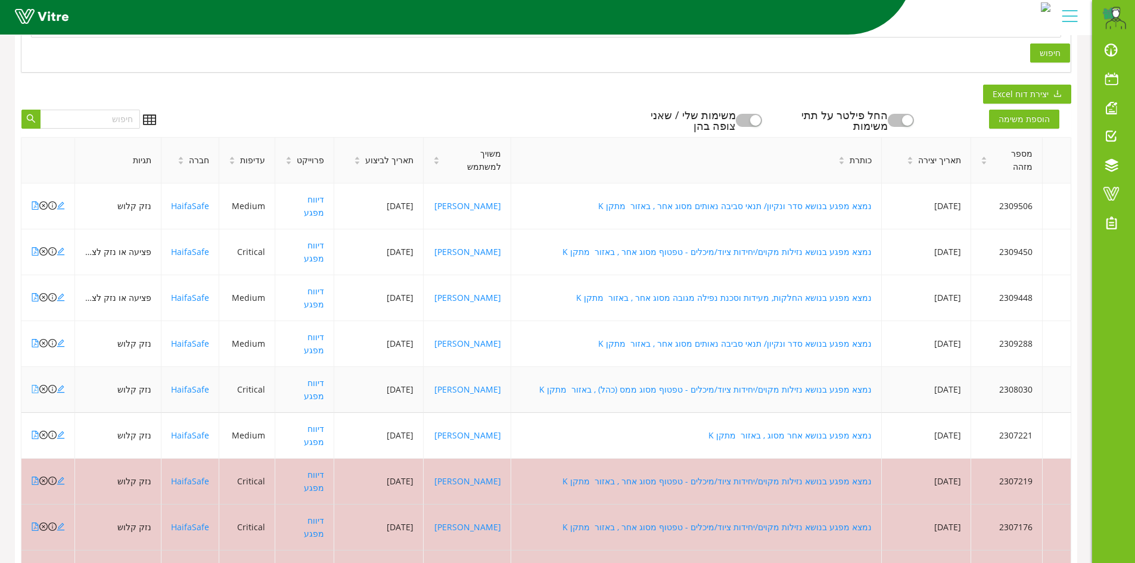
click at [33, 385] on icon "file-pdf" at bounding box center [35, 389] width 8 height 8
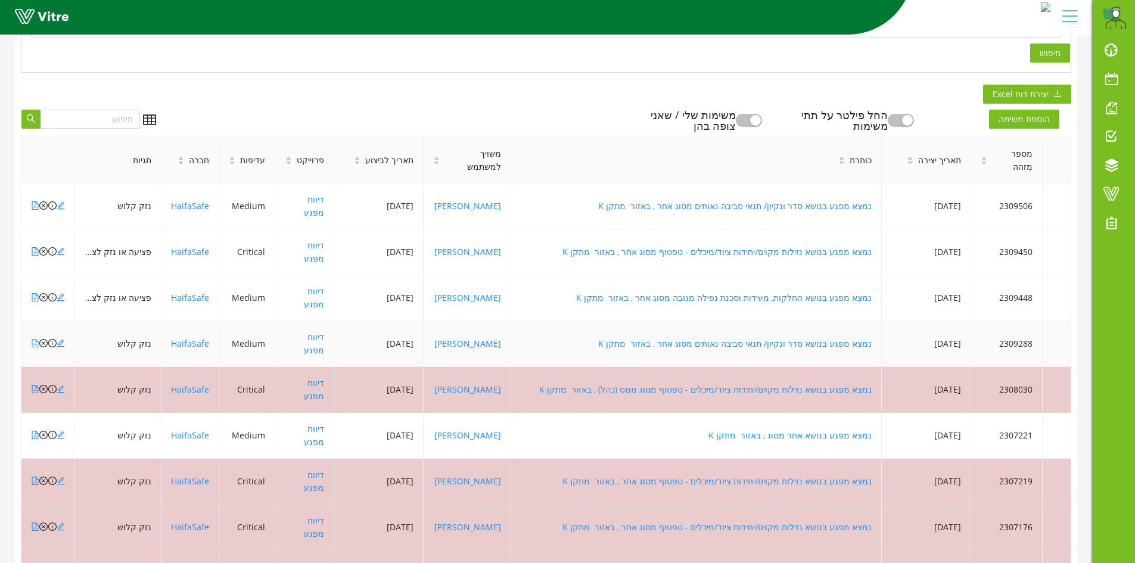
click at [35, 339] on icon "file-pdf" at bounding box center [35, 343] width 8 height 8
click at [35, 293] on icon "file-pdf" at bounding box center [35, 297] width 7 height 8
click at [35, 247] on icon "file-pdf" at bounding box center [35, 251] width 8 height 8
click at [35, 201] on icon "file-pdf" at bounding box center [35, 205] width 7 height 8
